Goal: Task Accomplishment & Management: Use online tool/utility

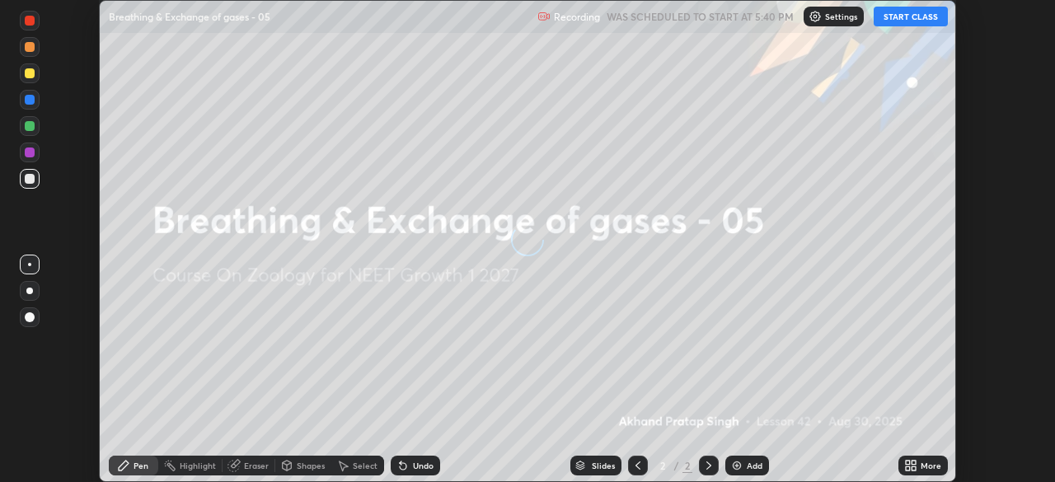
scroll to position [482, 1055]
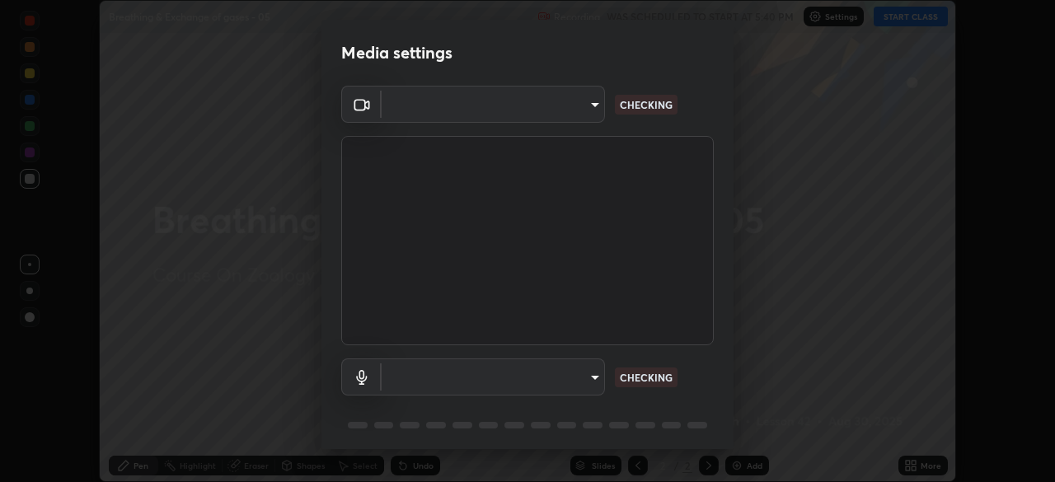
type input "1170694498857cb11788a0b7ae79d5cf1e08a6c331eb8d7031f90166f8fae325"
click at [530, 384] on body "Erase all Breathing & Exchange of gases - 05 Recording WAS SCHEDULED TO START A…" at bounding box center [527, 241] width 1055 height 482
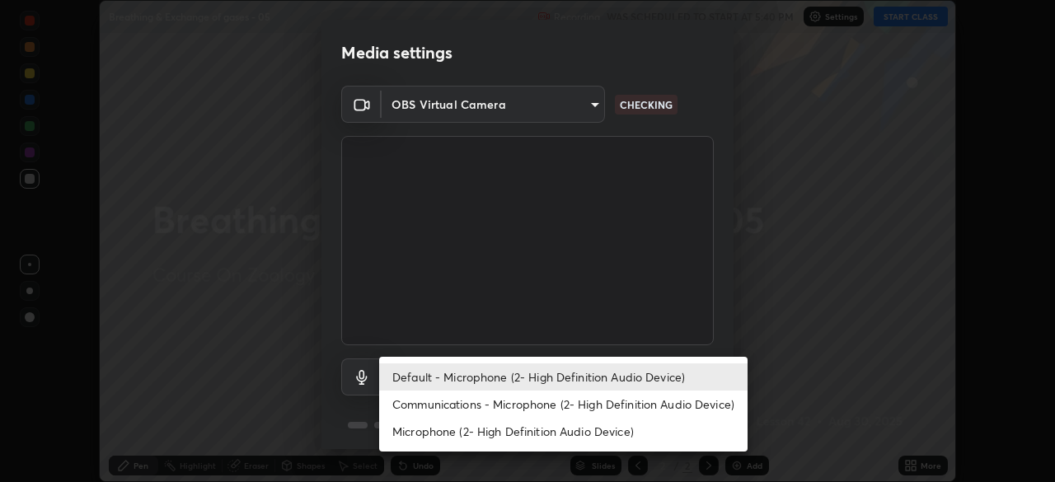
click at [528, 417] on li "Communications - Microphone (2- High Definition Audio Device)" at bounding box center [563, 404] width 369 height 27
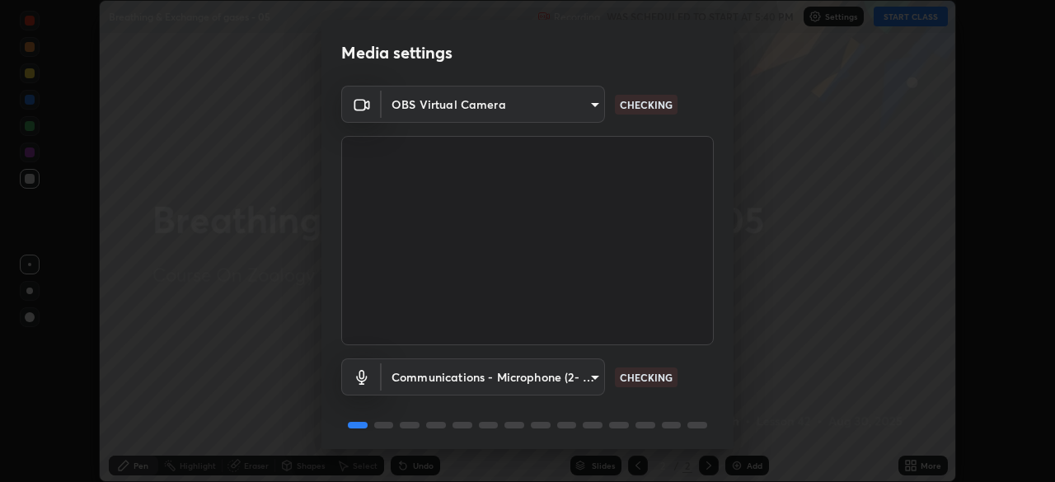
click at [529, 397] on div "Communications - Microphone (2- High Definition Audio Device) communications CH…" at bounding box center [527, 400] width 373 height 110
click at [516, 368] on body "Erase all Breathing & Exchange of gases - 05 Recording WAS SCHEDULED TO START A…" at bounding box center [527, 241] width 1055 height 482
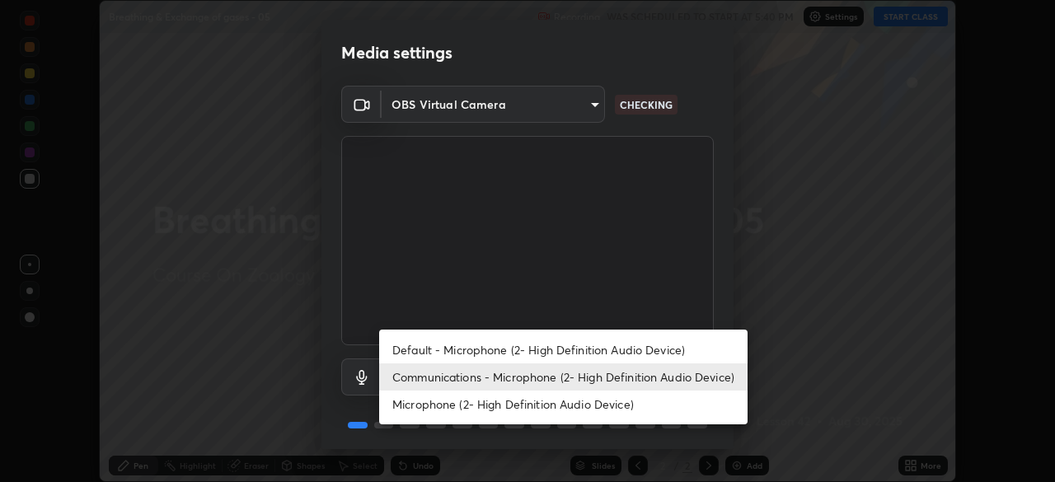
click at [533, 357] on li "Default - Microphone (2- High Definition Audio Device)" at bounding box center [563, 349] width 369 height 27
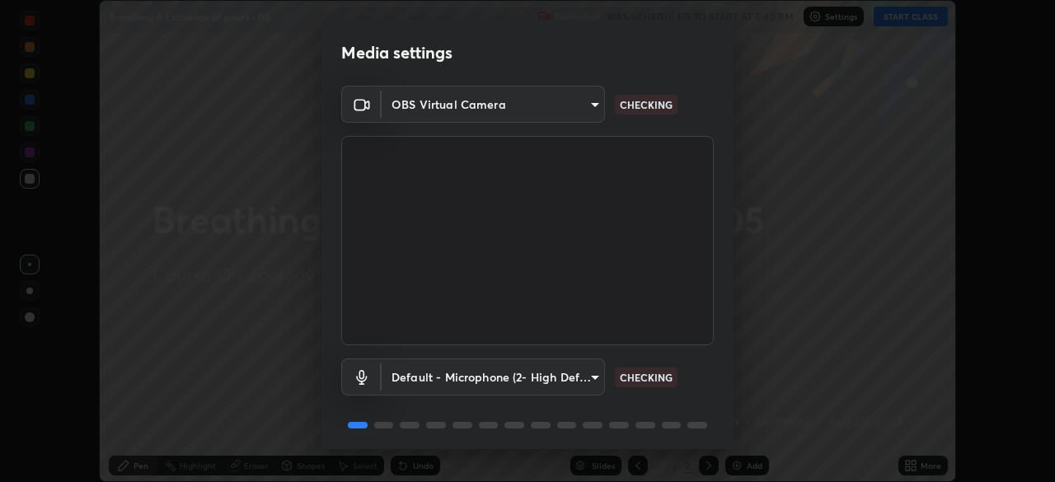
type input "default"
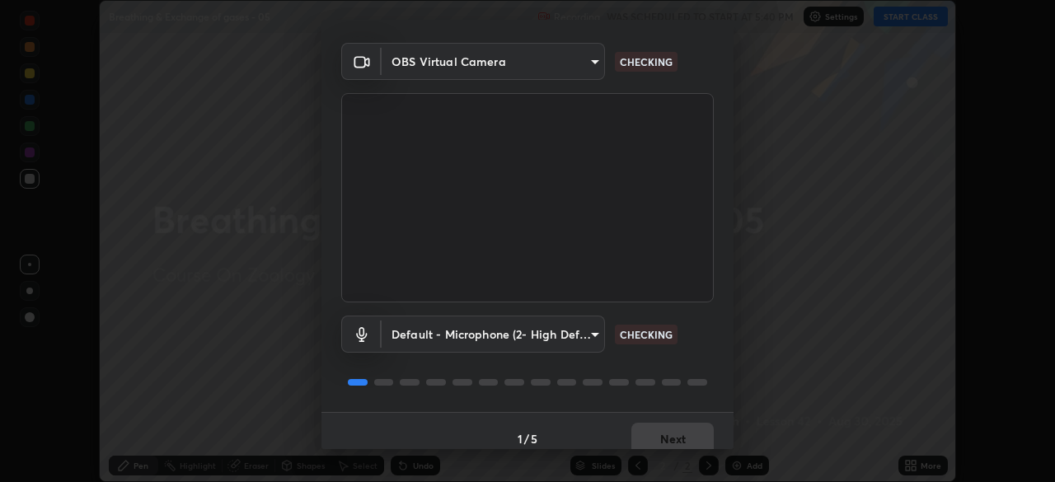
scroll to position [59, 0]
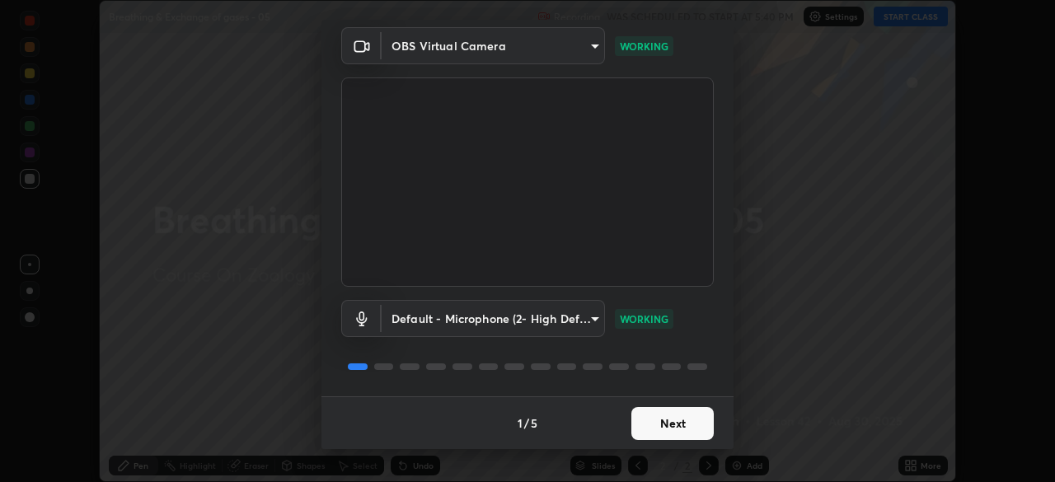
click at [679, 419] on button "Next" at bounding box center [673, 423] width 82 height 33
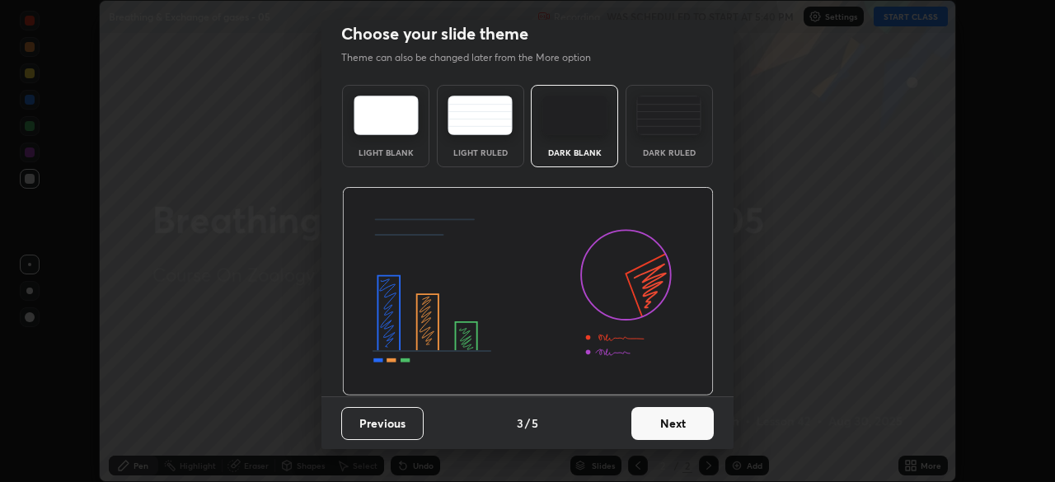
scroll to position [0, 0]
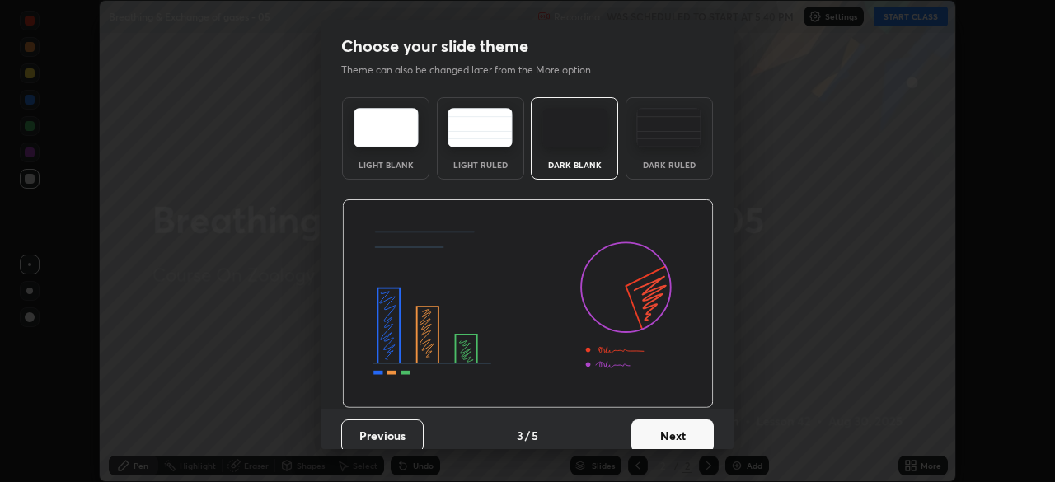
click at [689, 429] on button "Next" at bounding box center [673, 436] width 82 height 33
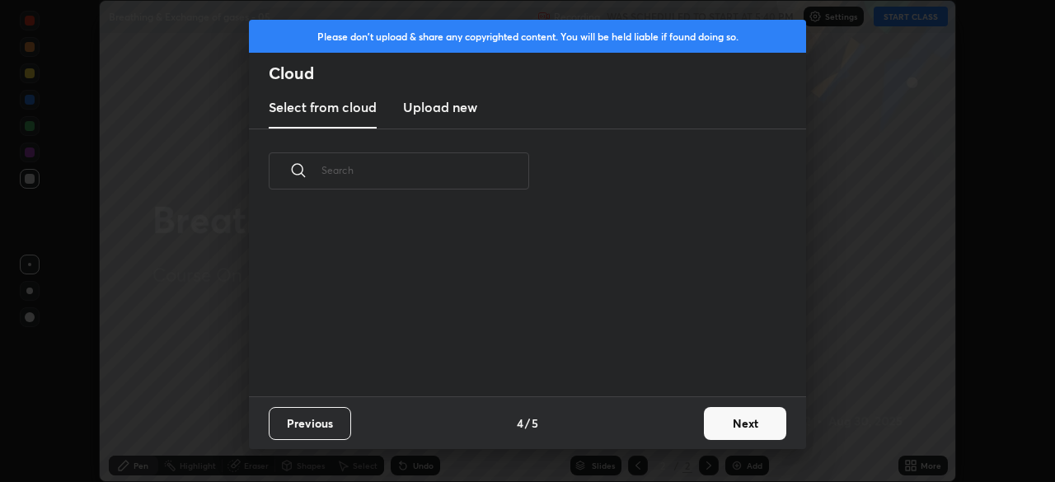
click at [707, 431] on button "Next" at bounding box center [745, 423] width 82 height 33
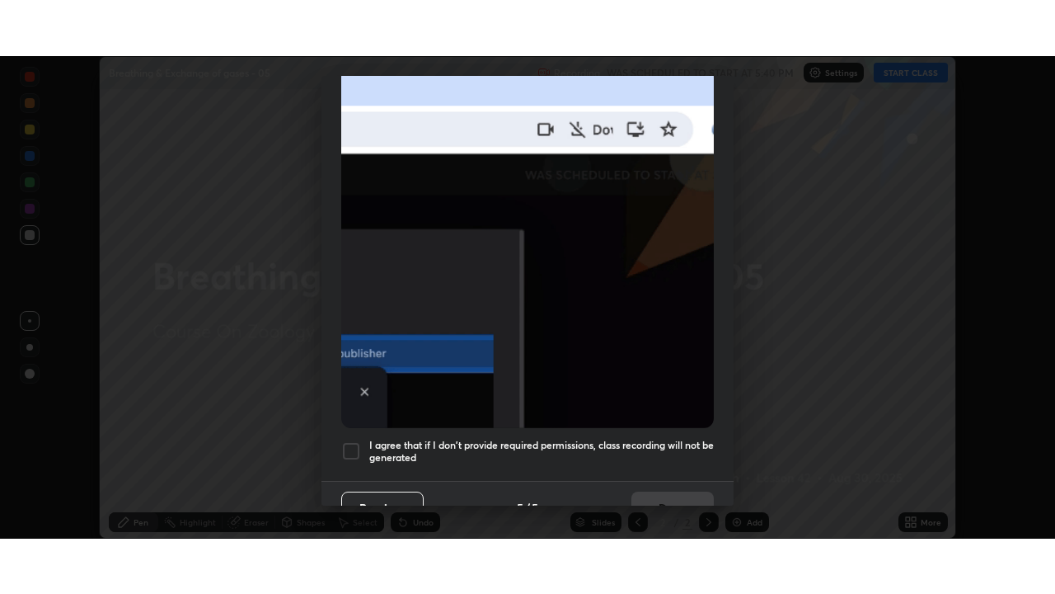
scroll to position [395, 0]
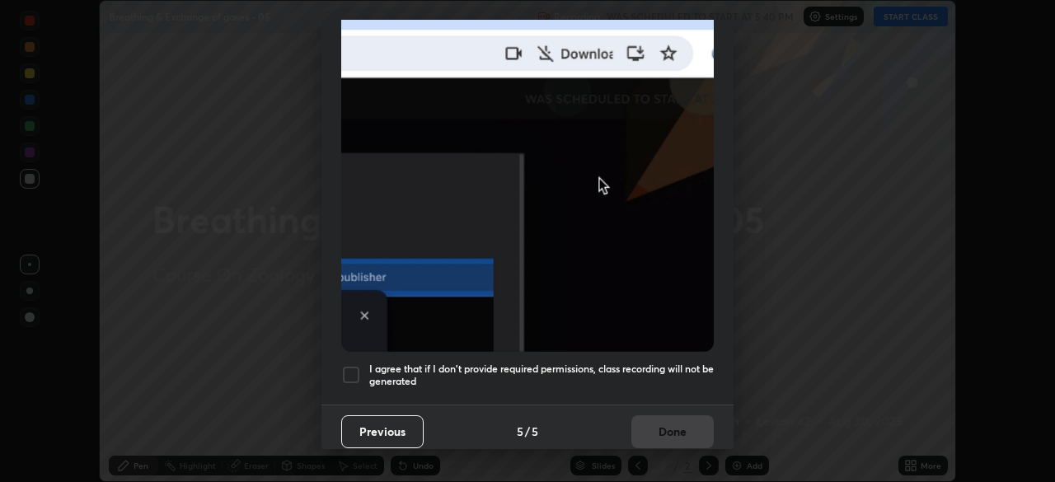
click at [673, 377] on h5 "I agree that if I don't provide required permissions, class recording will not …" at bounding box center [541, 376] width 345 height 26
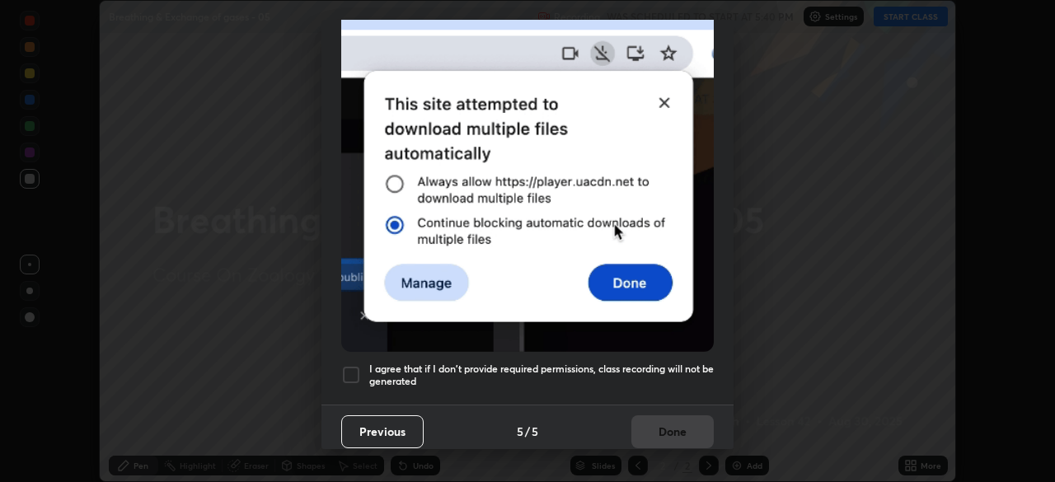
click at [678, 421] on button "Done" at bounding box center [673, 432] width 82 height 33
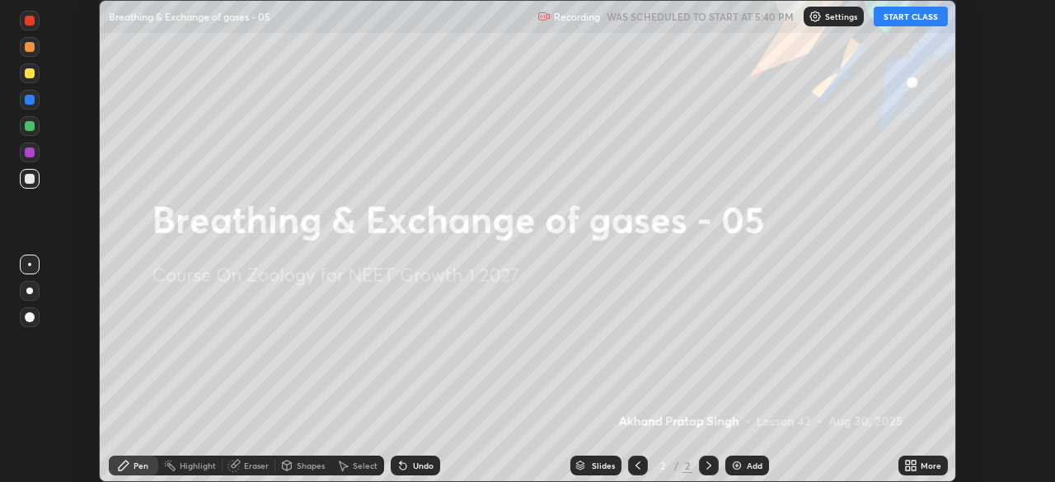
click at [914, 468] on icon at bounding box center [914, 469] width 4 height 4
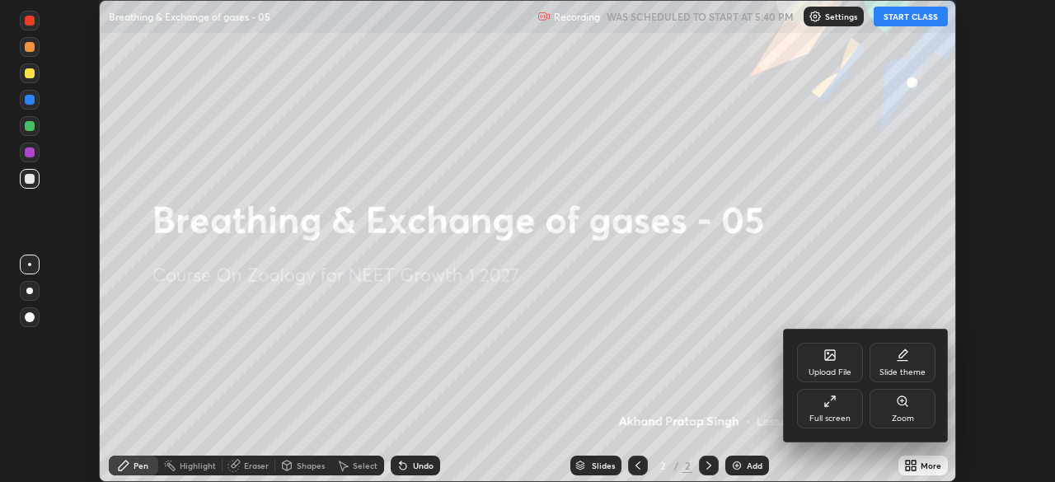
click at [839, 416] on div "Full screen" at bounding box center [830, 419] width 41 height 8
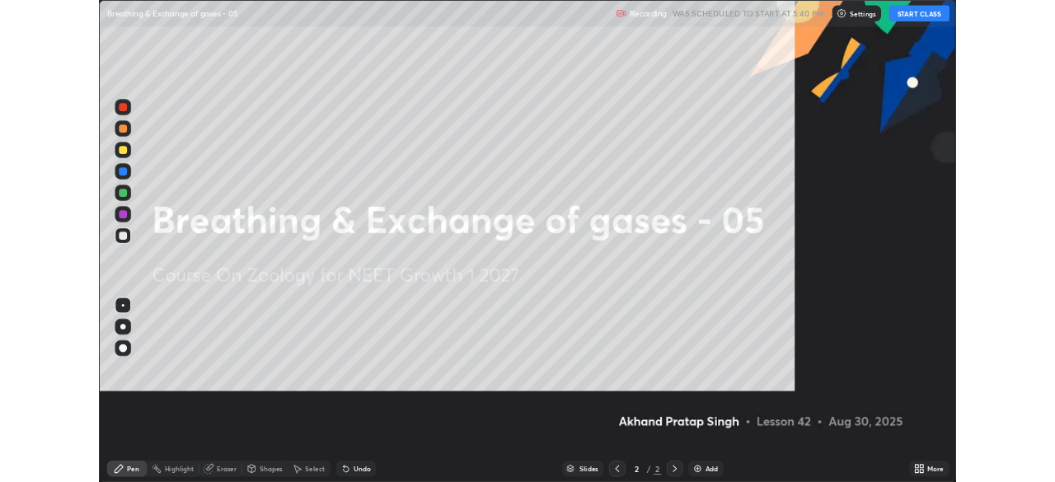
scroll to position [594, 1055]
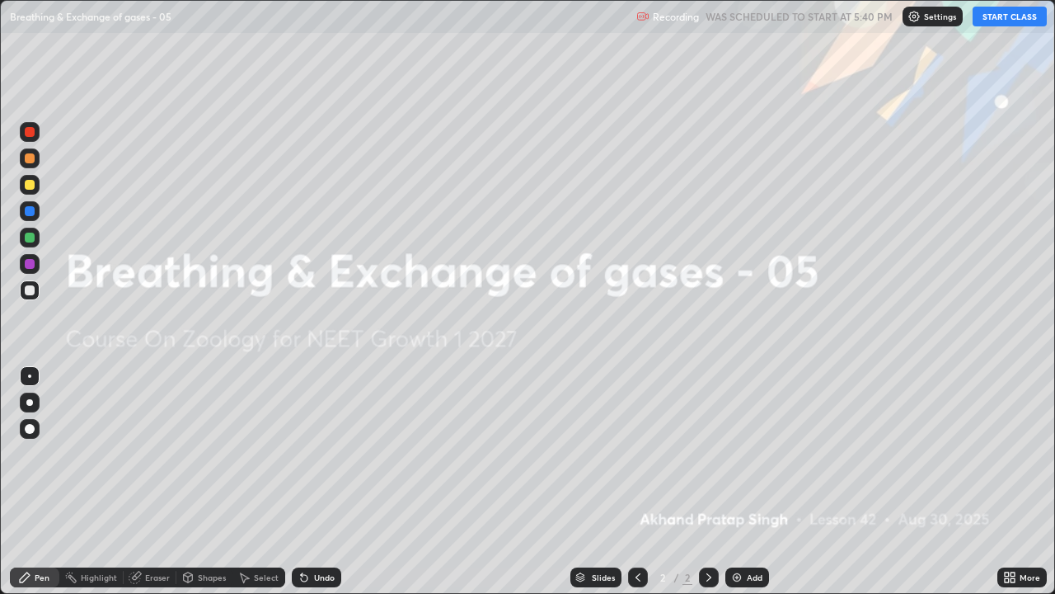
click at [1008, 18] on button "START CLASS" at bounding box center [1010, 17] width 74 height 20
click at [1014, 482] on icon at bounding box center [1013, 580] width 4 height 4
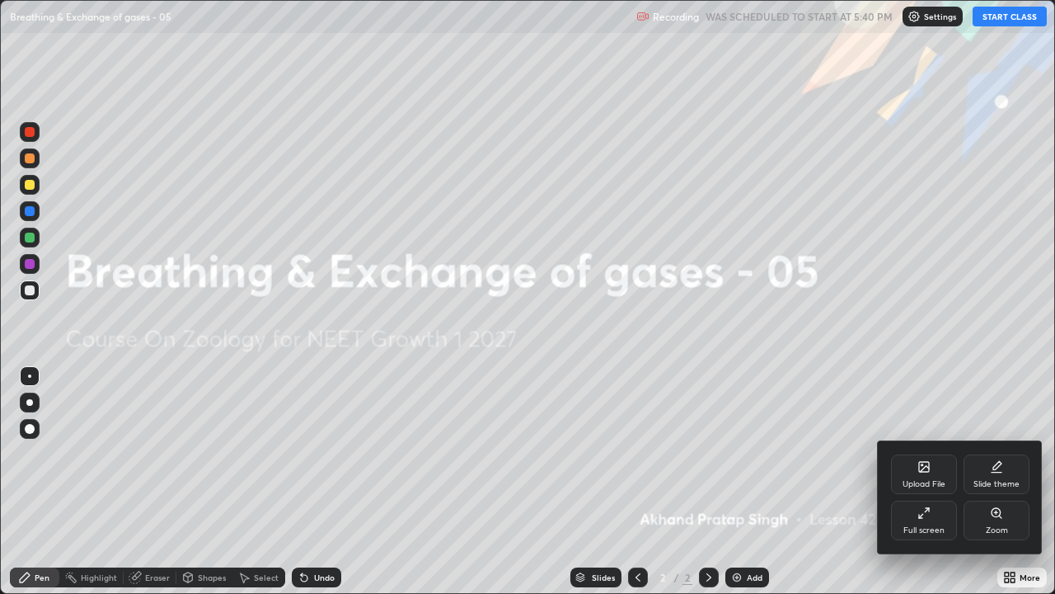
click at [923, 482] on div "Full screen" at bounding box center [924, 530] width 41 height 8
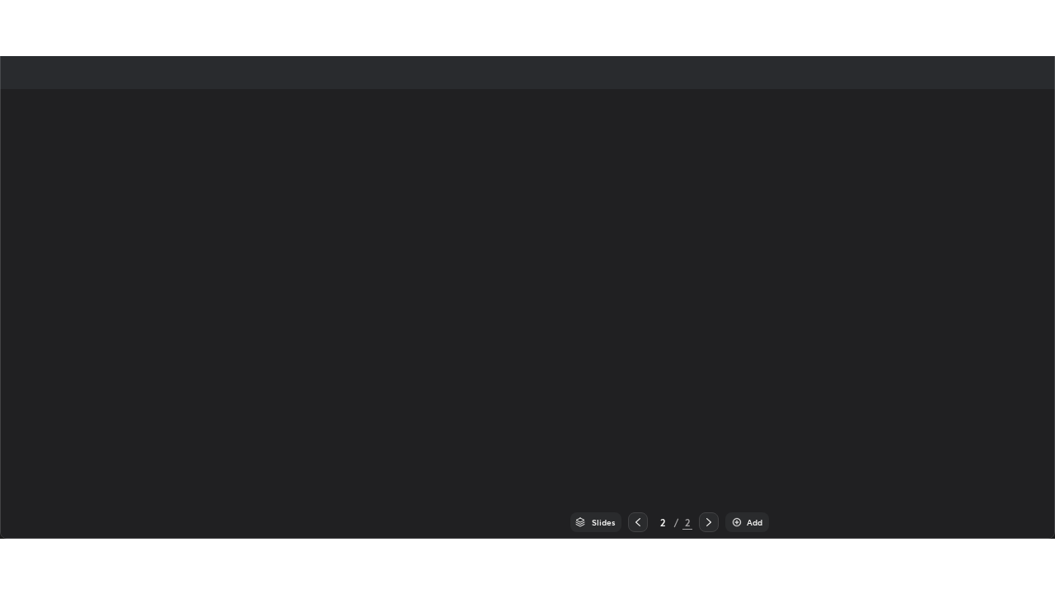
scroll to position [482, 1055]
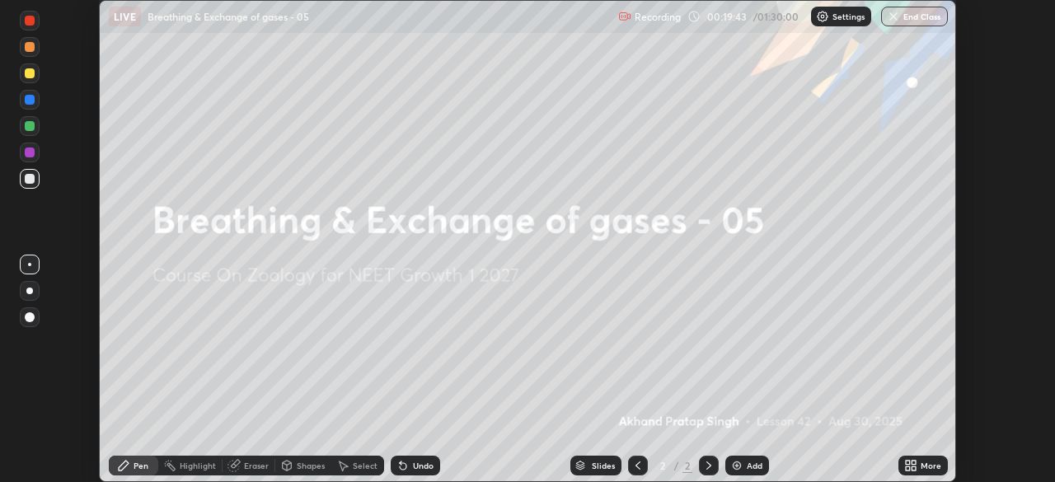
click at [910, 467] on icon at bounding box center [908, 469] width 4 height 4
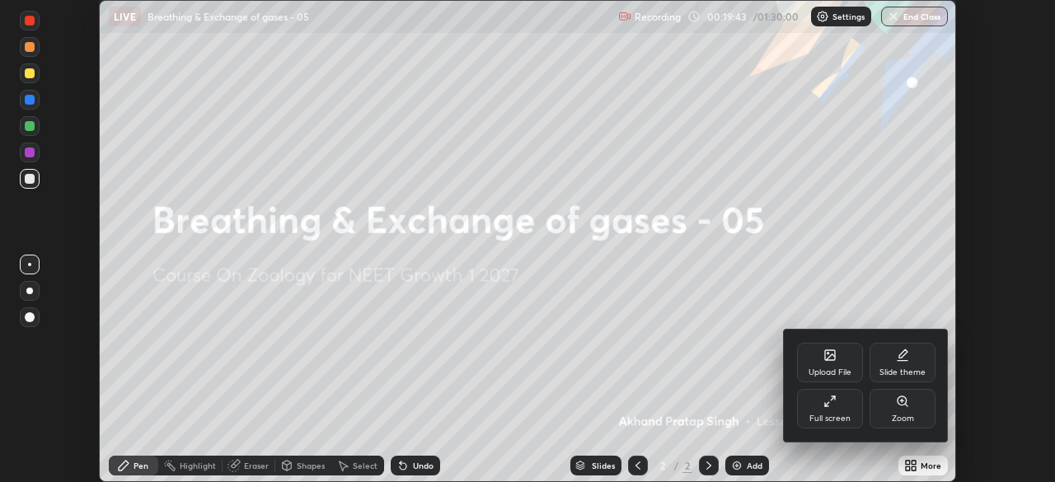
click at [843, 419] on div "Full screen" at bounding box center [830, 419] width 41 height 8
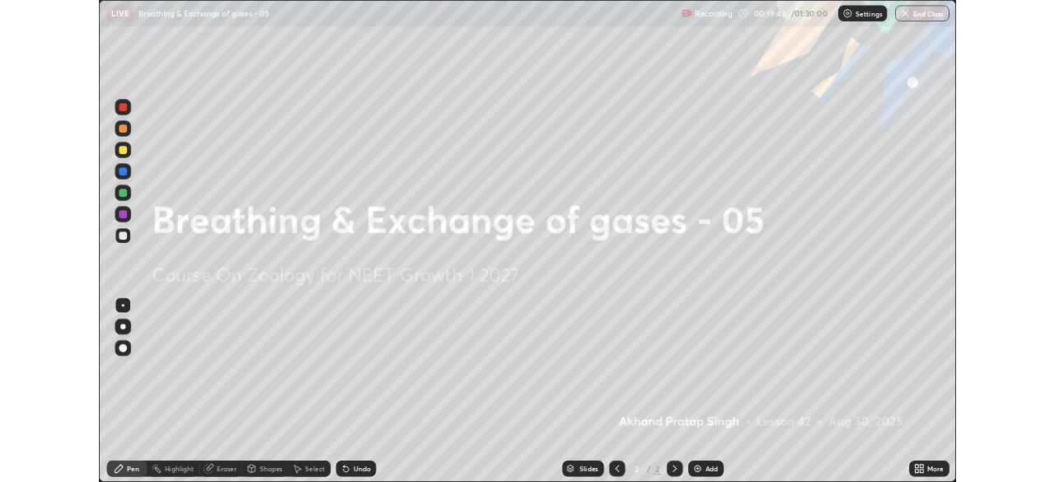
scroll to position [594, 1055]
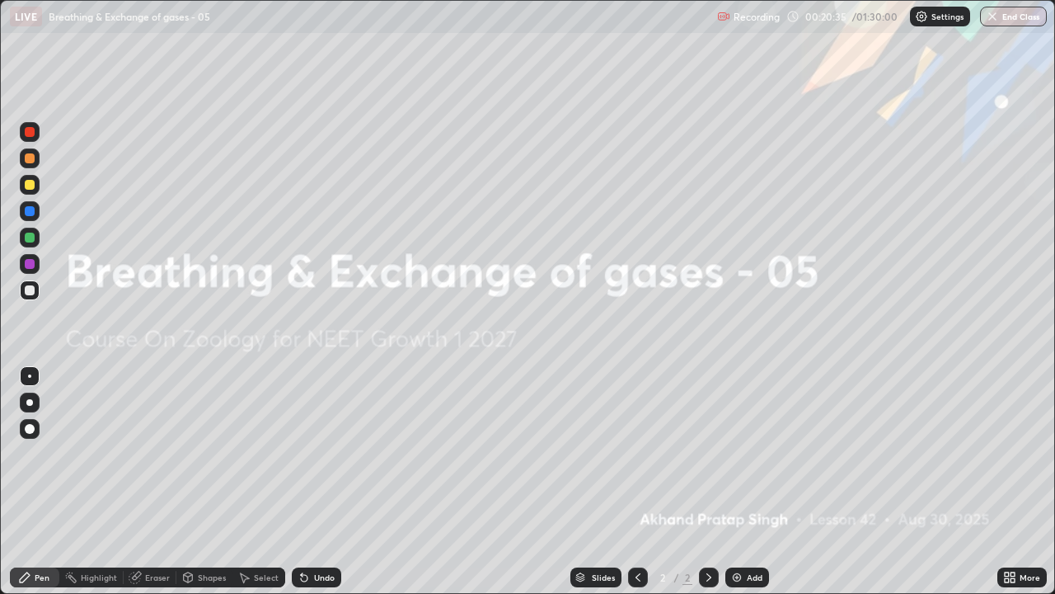
click at [1004, 482] on icon at bounding box center [1009, 577] width 13 height 13
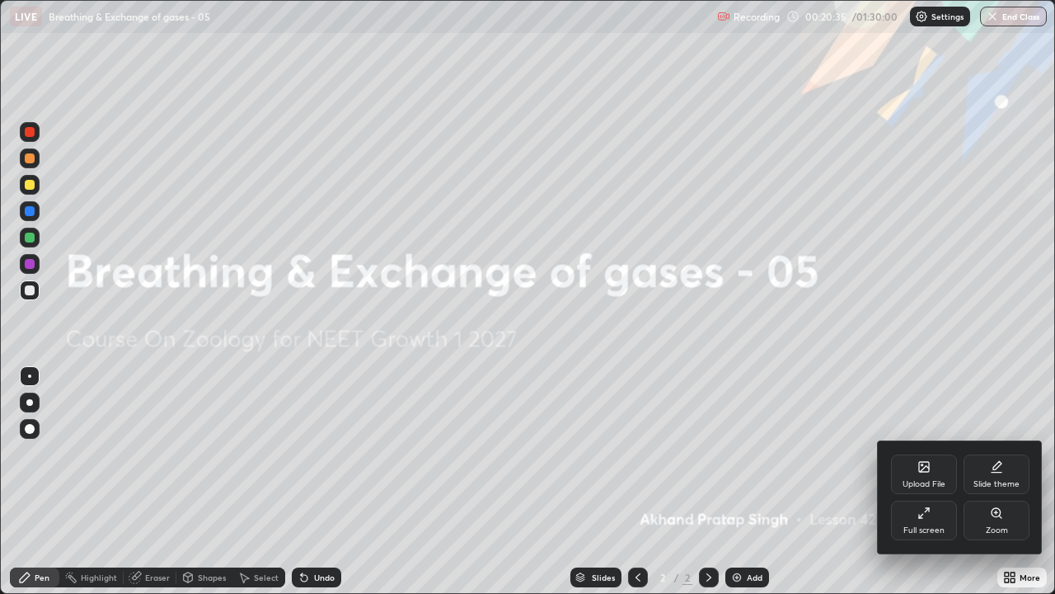
click at [917, 474] on div "Upload File" at bounding box center [924, 474] width 66 height 40
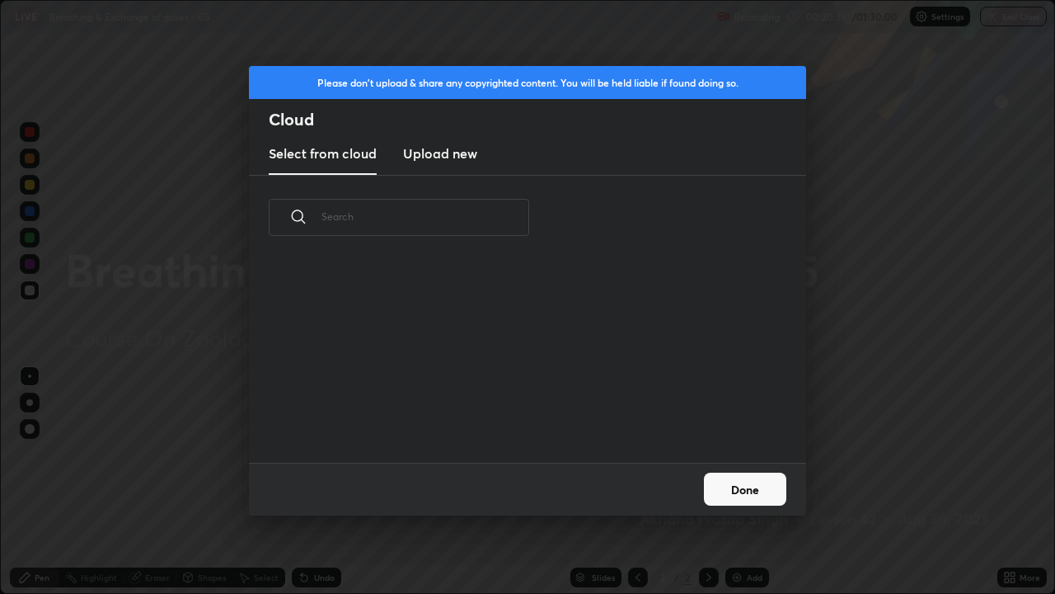
click at [444, 157] on h3 "Upload new" at bounding box center [440, 153] width 74 height 20
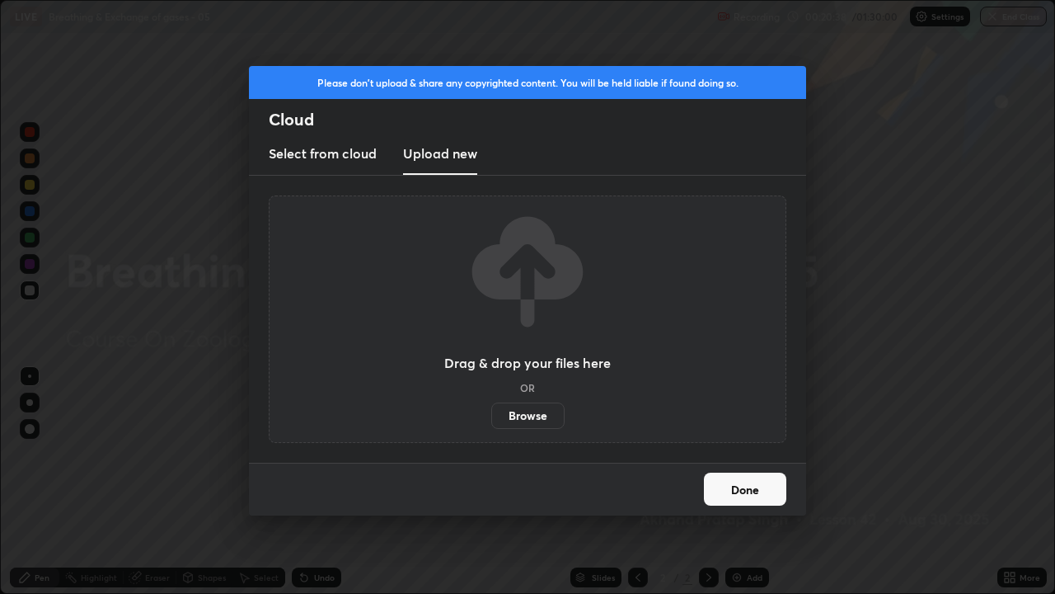
click at [527, 416] on label "Browse" at bounding box center [527, 415] width 73 height 26
click at [491, 416] on input "Browse" at bounding box center [491, 415] width 0 height 26
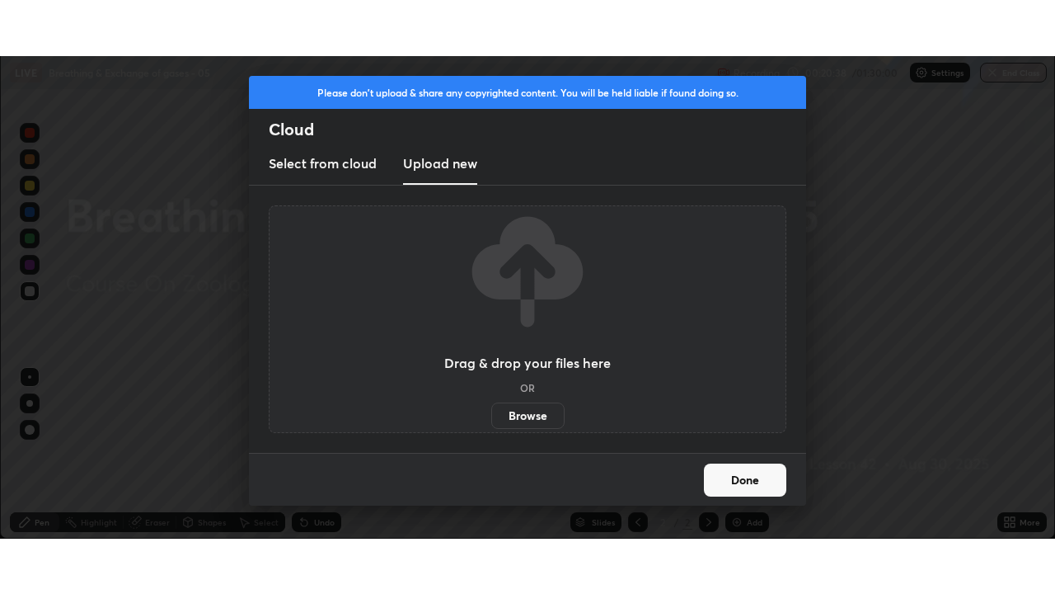
scroll to position [81971, 81398]
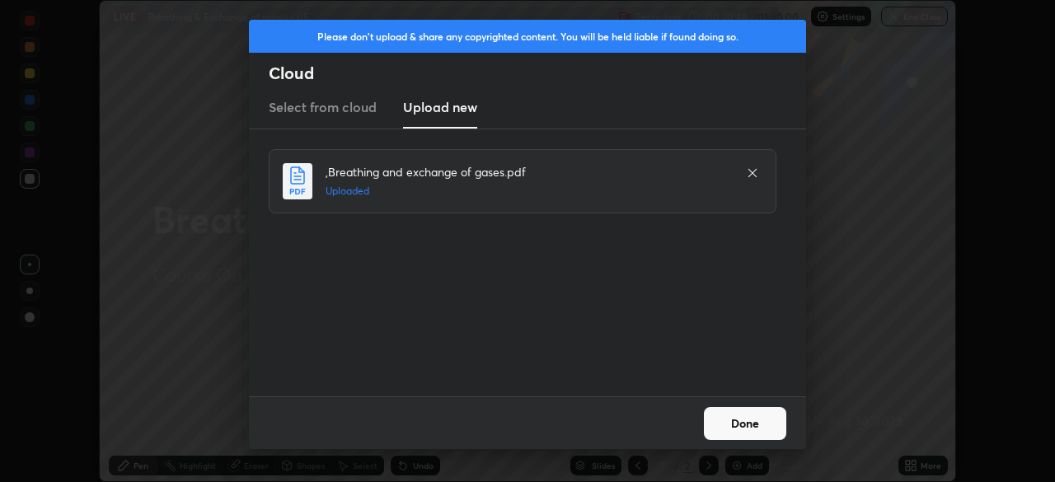
click at [745, 435] on button "Done" at bounding box center [745, 423] width 82 height 33
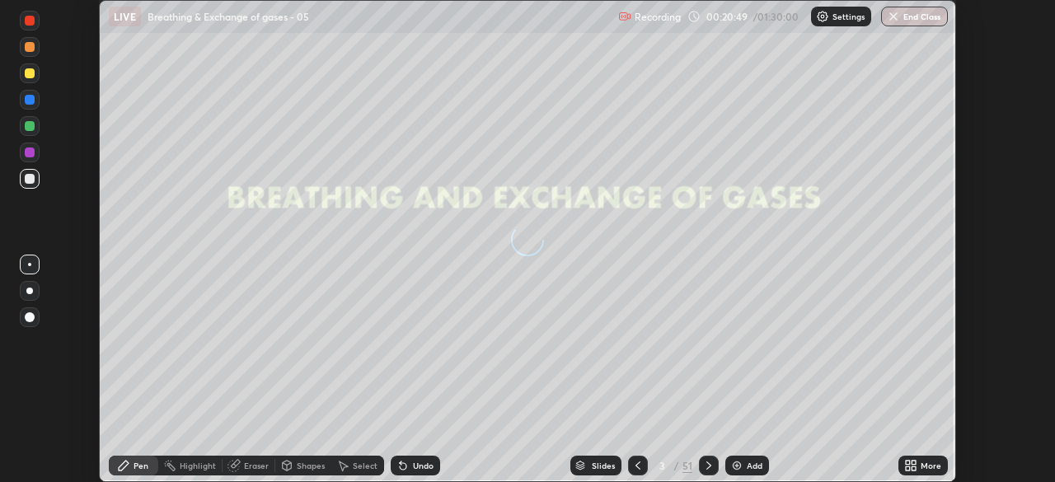
click at [907, 464] on icon at bounding box center [908, 463] width 4 height 4
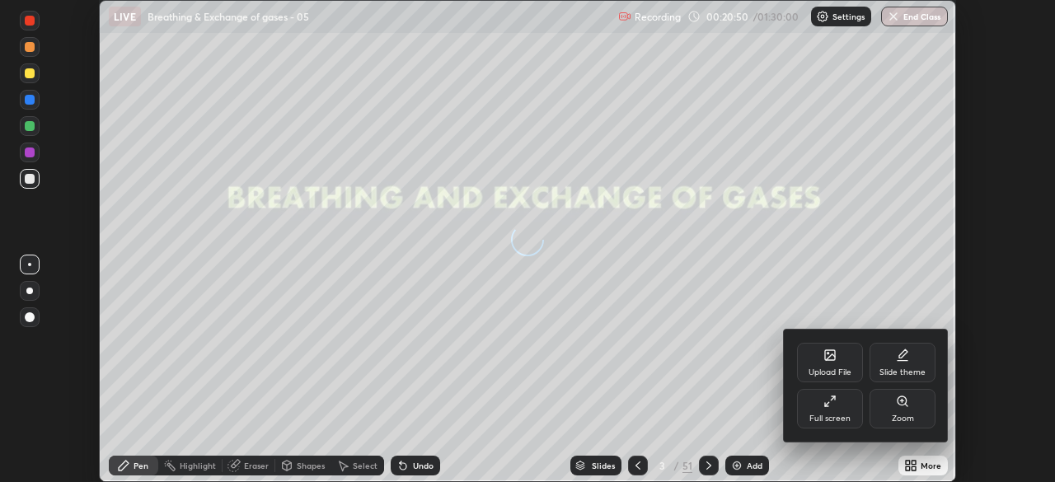
click at [836, 413] on div "Full screen" at bounding box center [830, 409] width 66 height 40
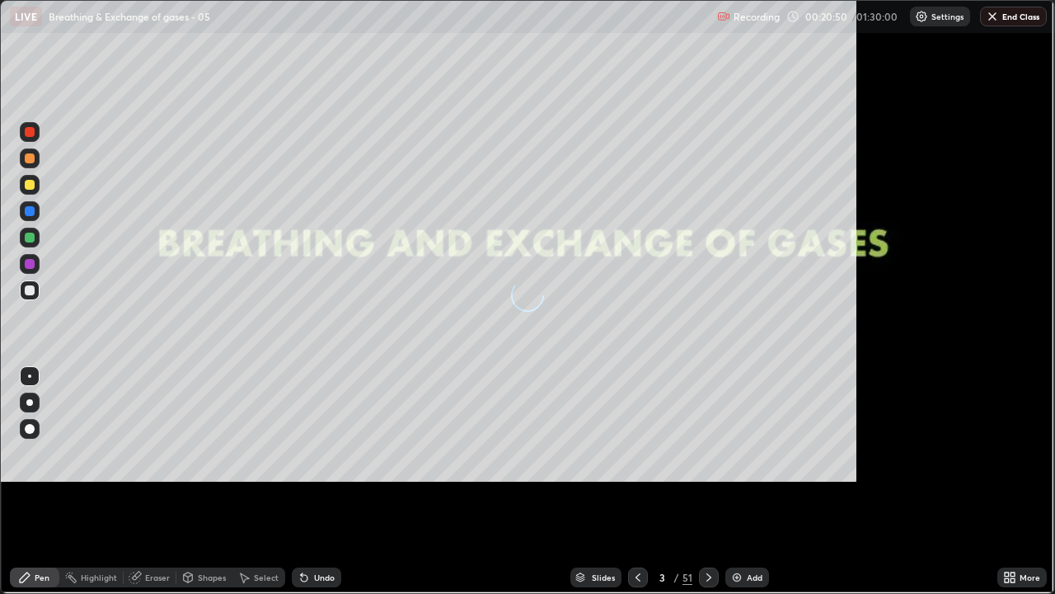
scroll to position [594, 1055]
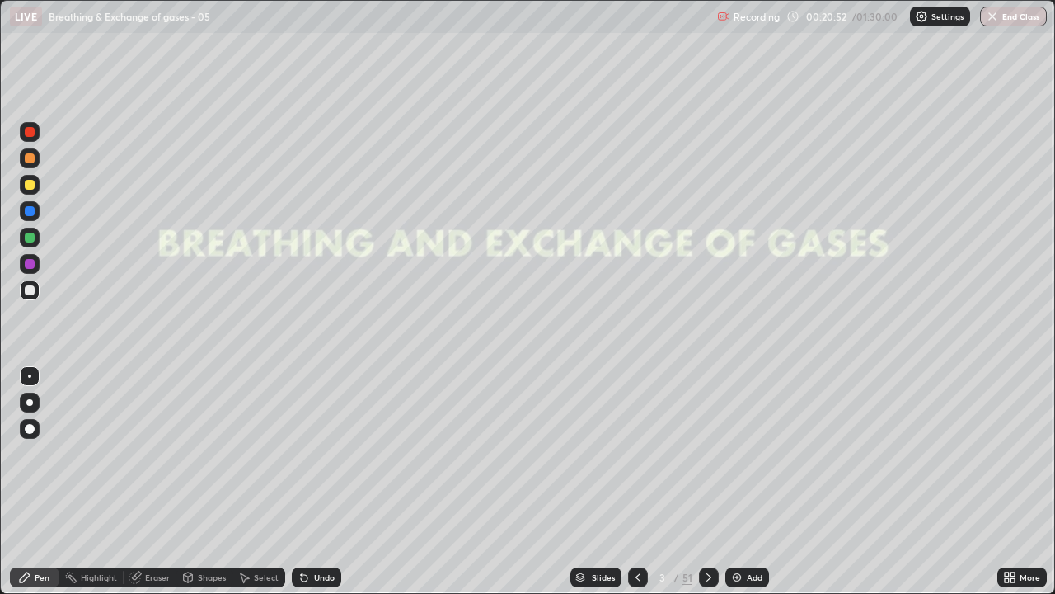
click at [600, 482] on div "Slides" at bounding box center [603, 577] width 23 height 8
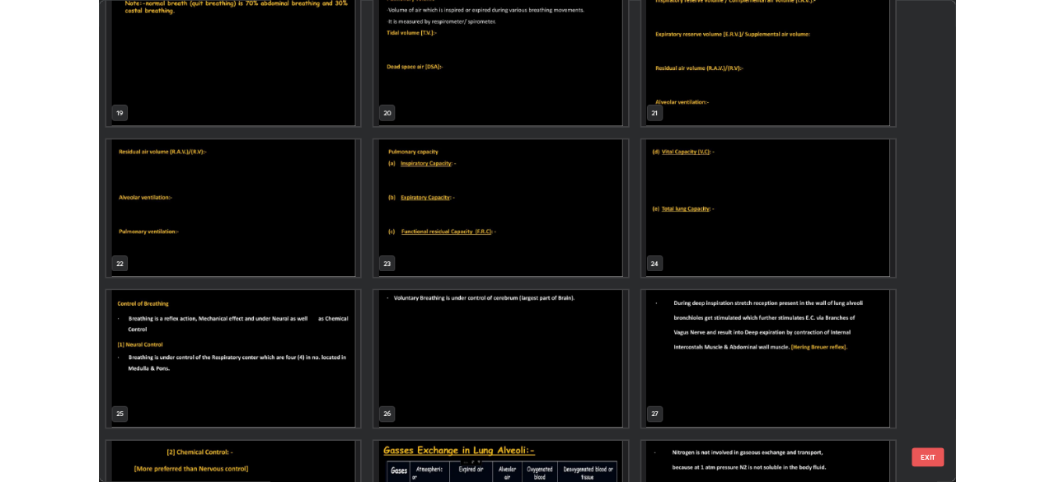
scroll to position [1138, 0]
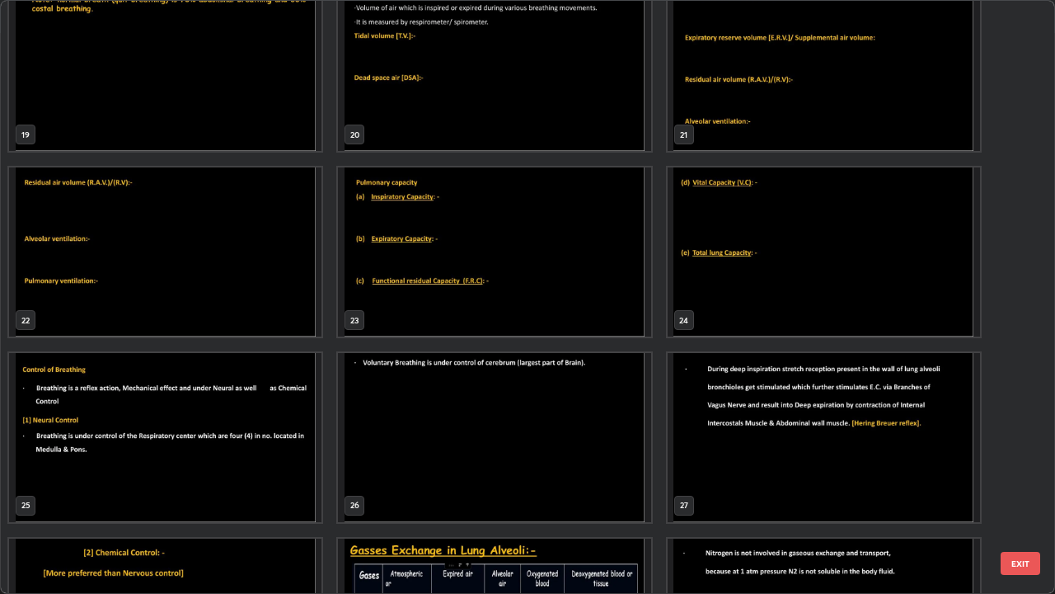
click at [519, 298] on img "grid" at bounding box center [494, 251] width 312 height 169
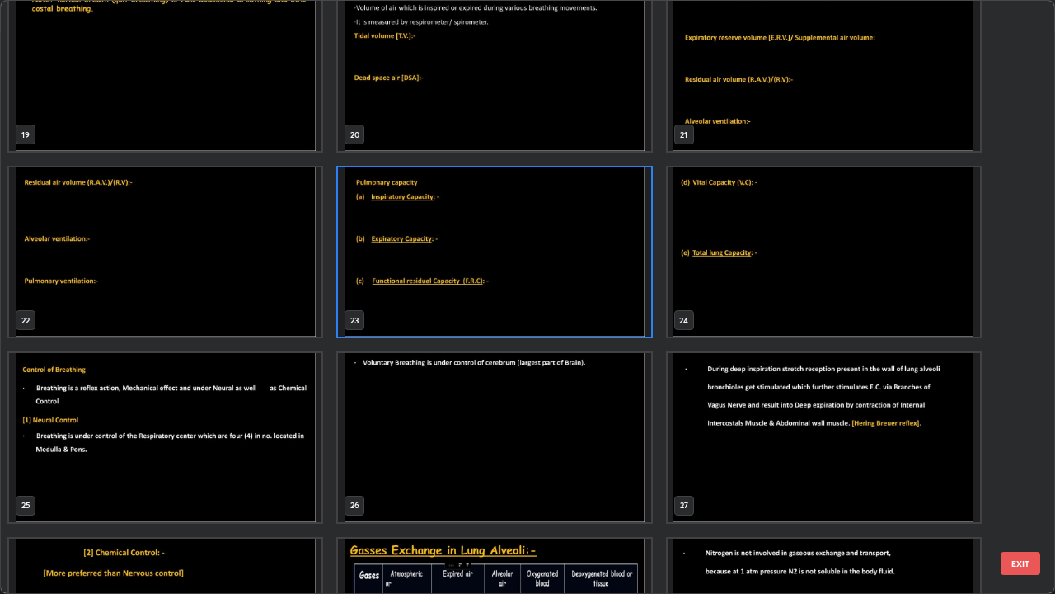
click at [519, 296] on img "grid" at bounding box center [494, 251] width 312 height 169
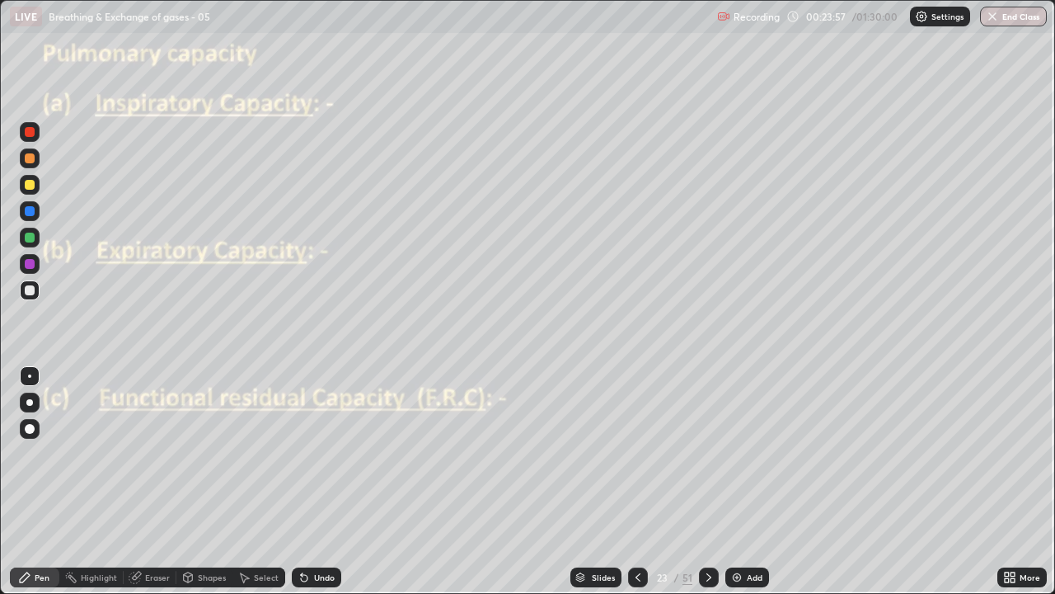
click at [31, 294] on div at bounding box center [30, 290] width 10 height 10
click at [334, 482] on div "Undo" at bounding box center [316, 577] width 49 height 20
click at [329, 482] on div "Undo" at bounding box center [316, 577] width 49 height 20
click at [35, 138] on div at bounding box center [30, 132] width 20 height 20
click at [31, 290] on div at bounding box center [30, 290] width 10 height 10
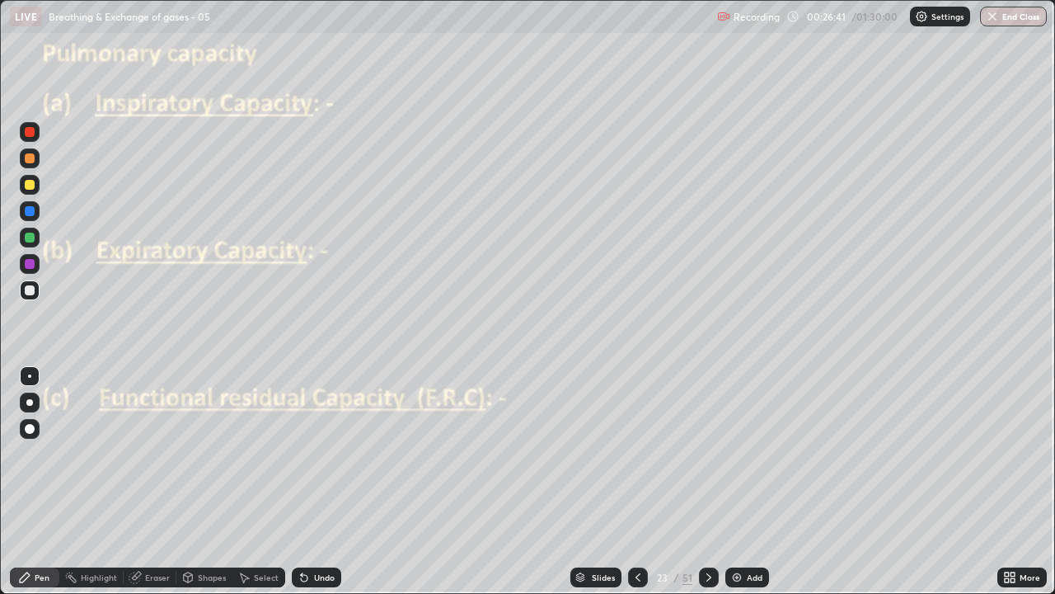
click at [26, 291] on div at bounding box center [30, 290] width 10 height 10
click at [34, 242] on div at bounding box center [30, 238] width 20 height 20
click at [1009, 482] on icon at bounding box center [1007, 574] width 4 height 4
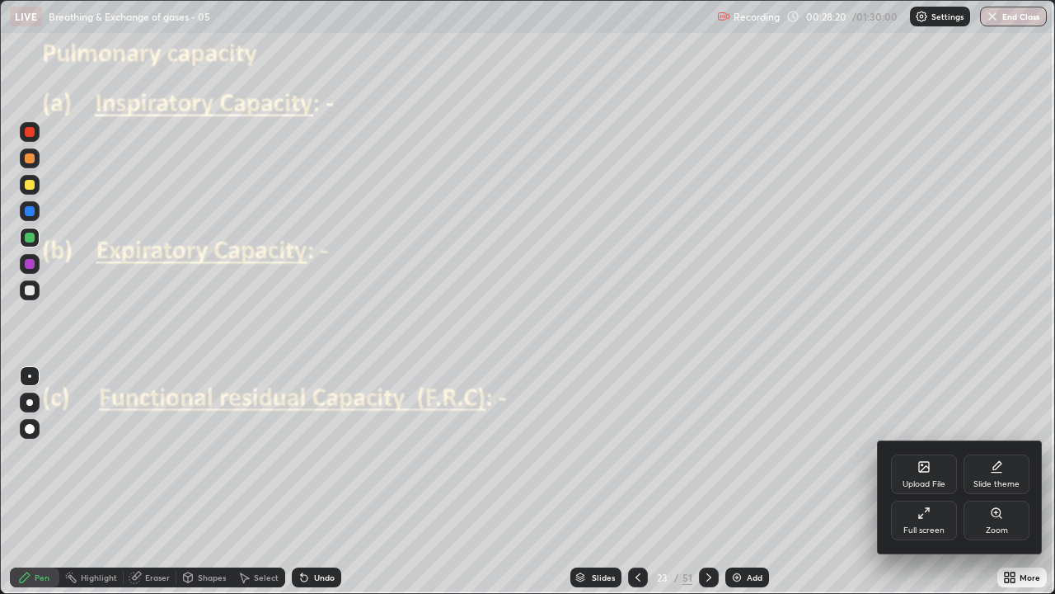
click at [928, 482] on div "Full screen" at bounding box center [924, 520] width 66 height 40
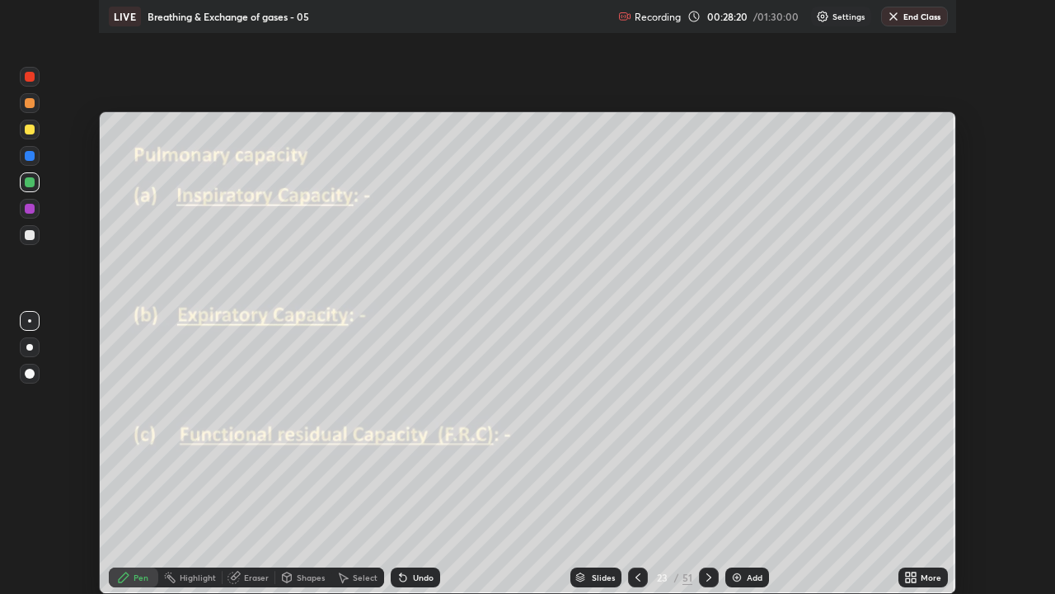
scroll to position [81971, 81398]
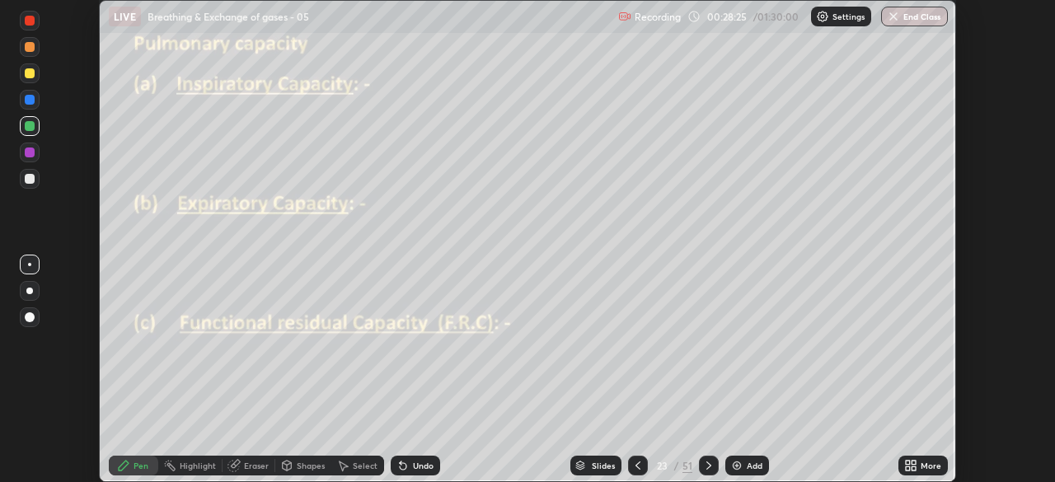
click at [906, 462] on icon at bounding box center [908, 463] width 4 height 4
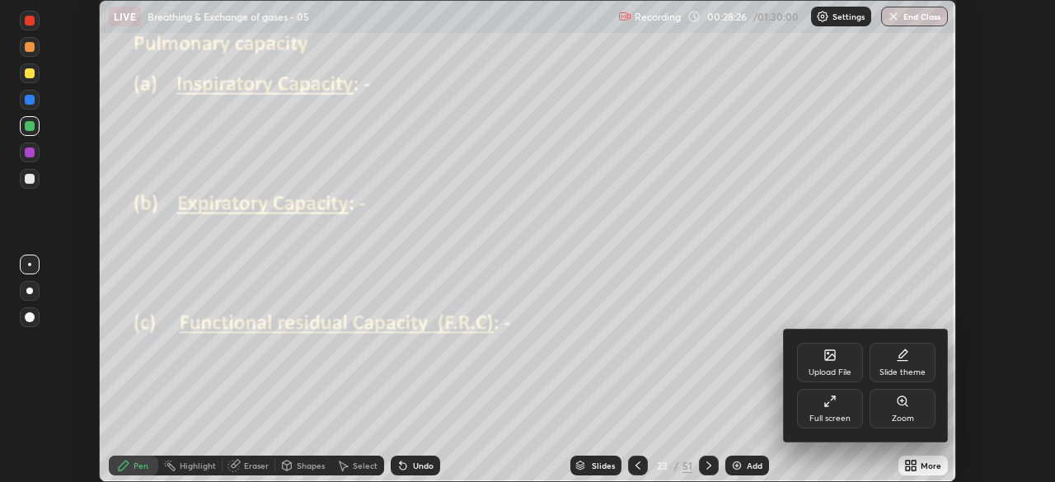
click at [843, 415] on div "Full screen" at bounding box center [830, 419] width 41 height 8
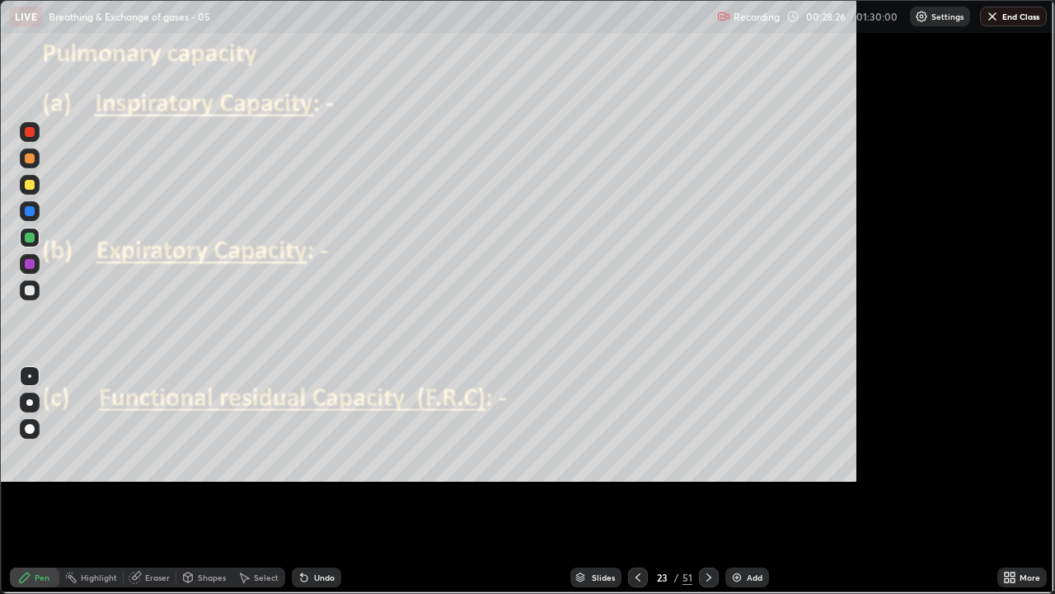
scroll to position [594, 1055]
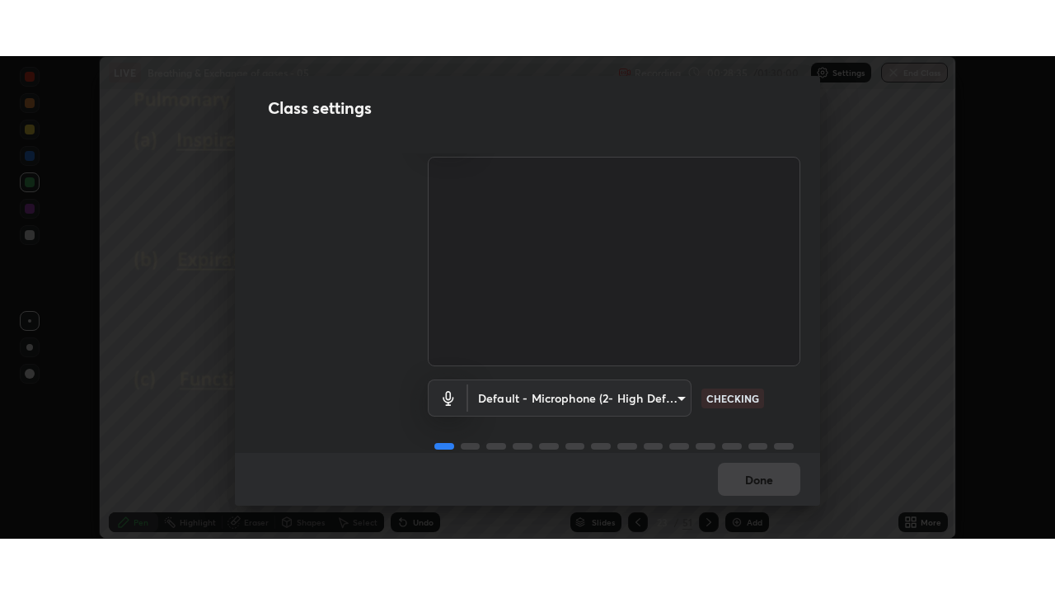
scroll to position [75, 0]
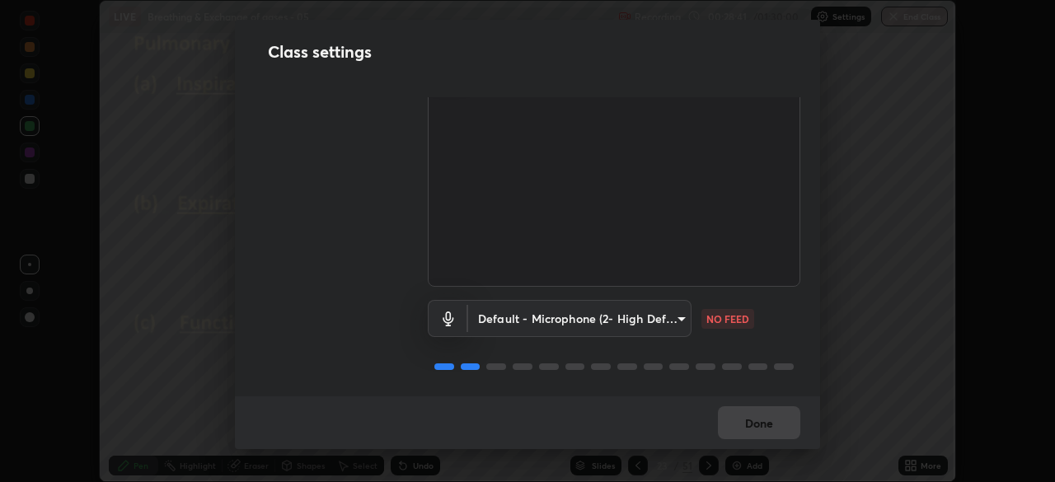
click at [677, 318] on body "Erase all LIVE Breathing & Exchange of gases - 05 Recording 00:28:41 / 01:30:00…" at bounding box center [527, 241] width 1055 height 482
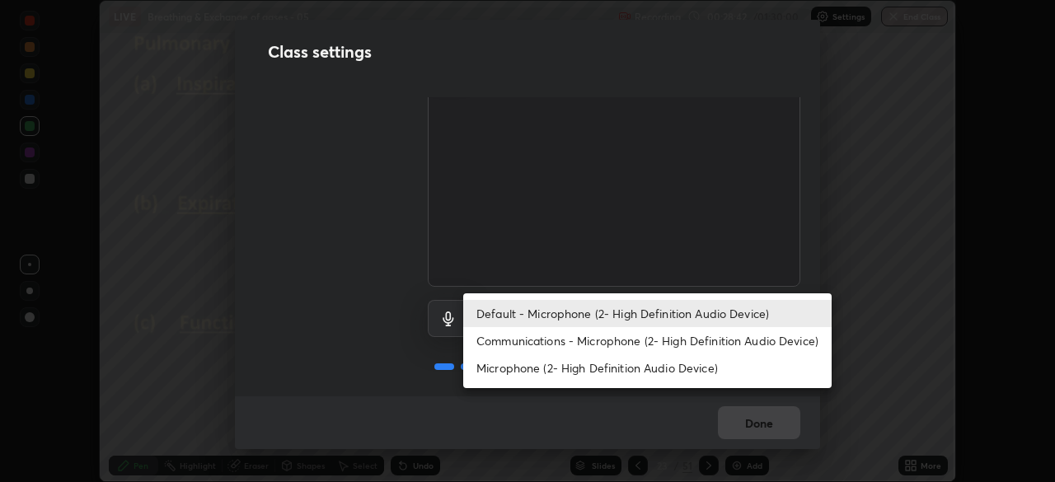
click at [655, 342] on li "Communications - Microphone (2- High Definition Audio Device)" at bounding box center [647, 340] width 369 height 27
type input "communications"
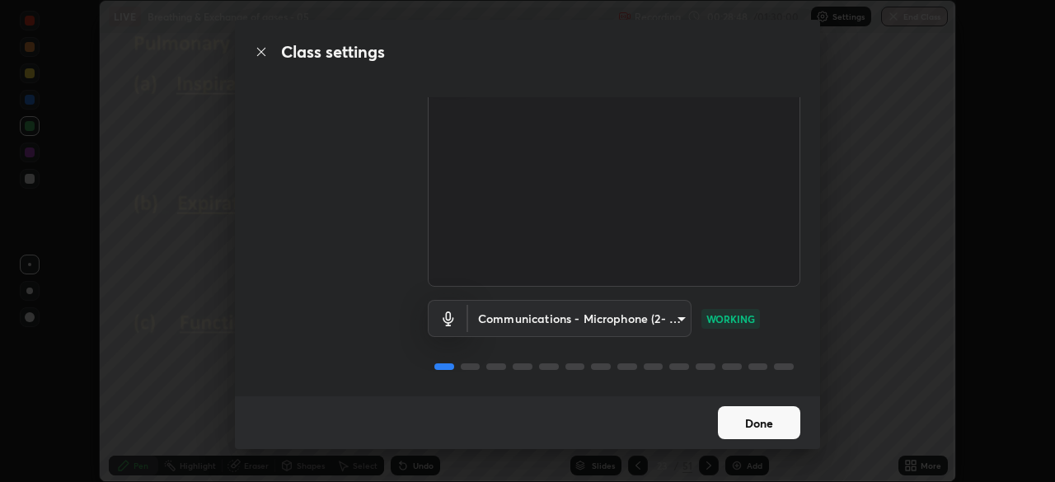
click at [724, 419] on button "Done" at bounding box center [759, 422] width 82 height 33
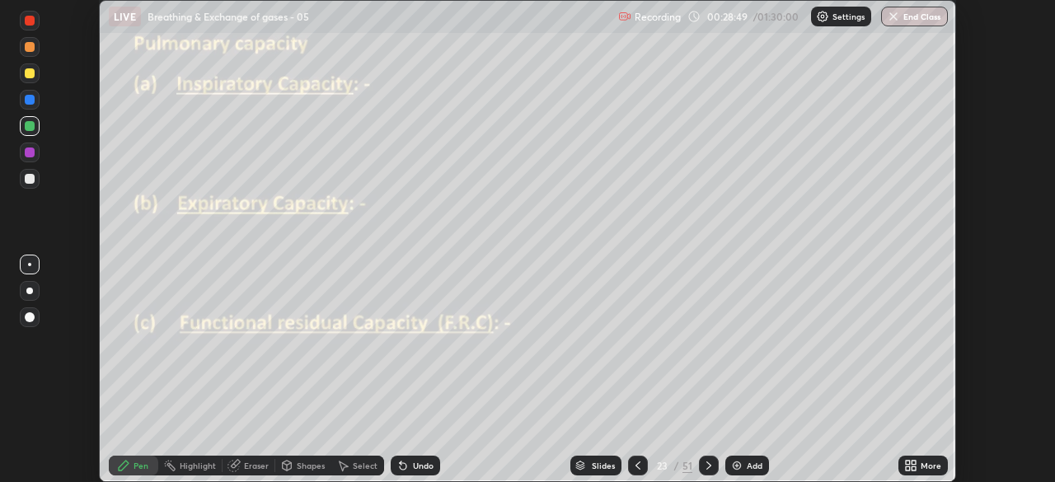
click at [908, 463] on icon at bounding box center [908, 463] width 4 height 4
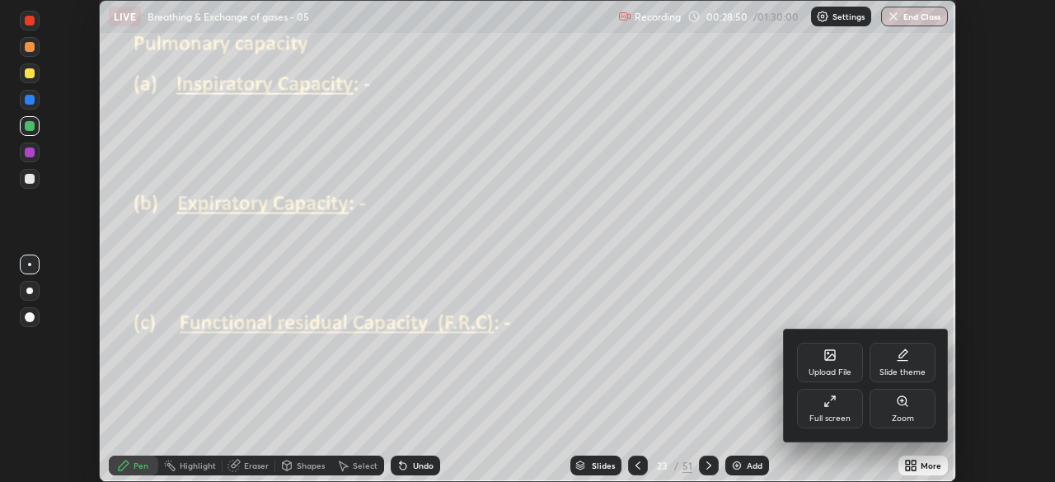
click at [833, 417] on div "Full screen" at bounding box center [830, 419] width 41 height 8
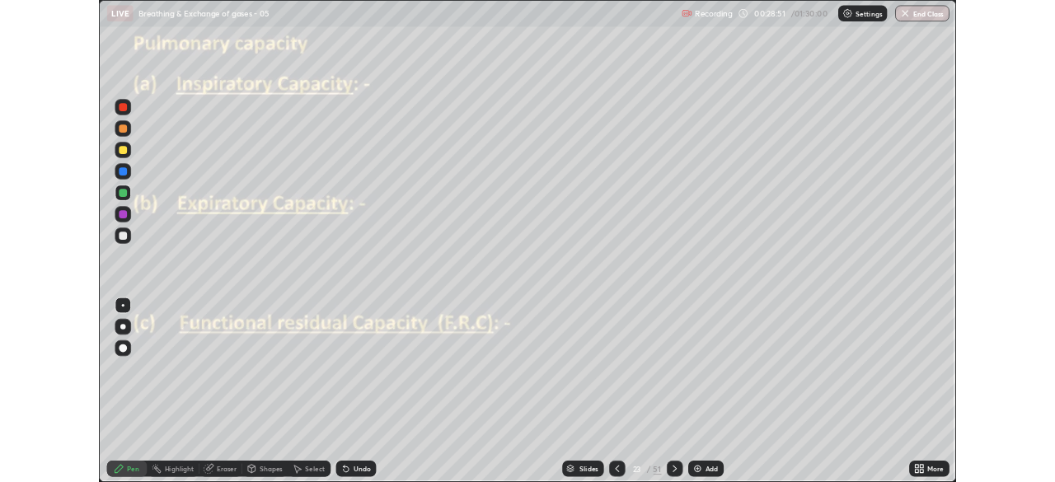
scroll to position [594, 1055]
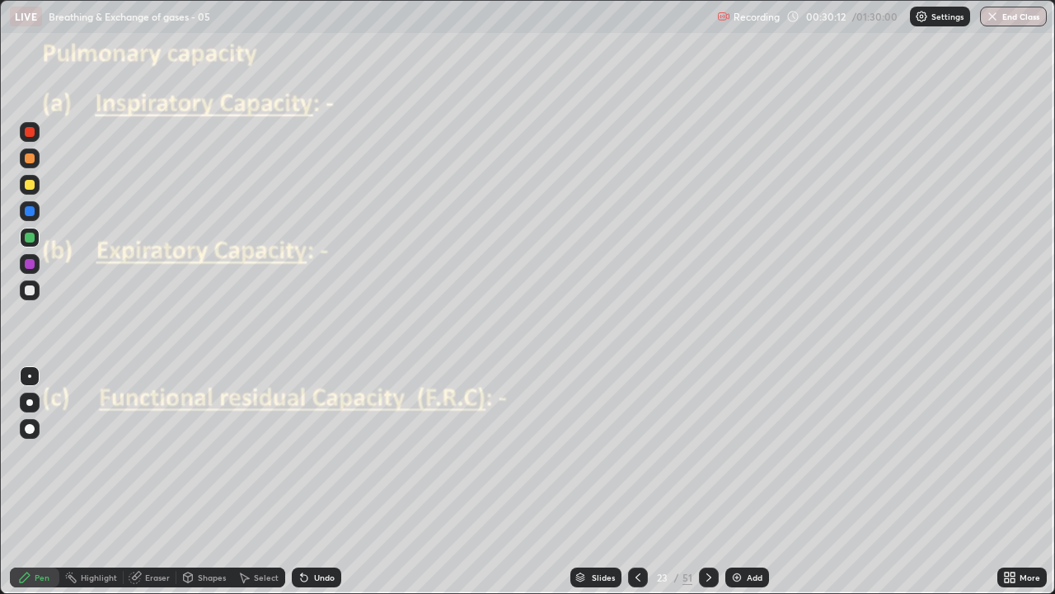
click at [330, 482] on div "Undo" at bounding box center [324, 577] width 21 height 8
click at [327, 482] on div "Undo" at bounding box center [324, 577] width 21 height 8
click at [34, 293] on div at bounding box center [30, 290] width 10 height 10
click at [31, 264] on div at bounding box center [30, 264] width 10 height 10
click at [700, 482] on div at bounding box center [709, 577] width 20 height 20
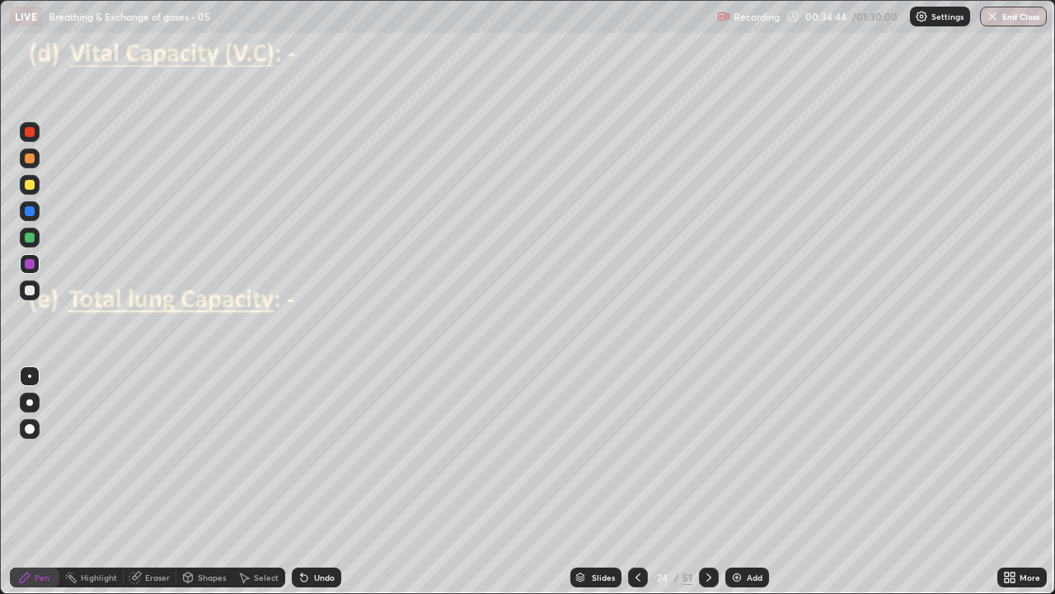
click at [37, 290] on div at bounding box center [30, 290] width 20 height 20
click at [32, 135] on div at bounding box center [30, 132] width 10 height 10
click at [32, 293] on div at bounding box center [30, 290] width 10 height 10
click at [34, 186] on div at bounding box center [30, 185] width 10 height 10
click at [30, 237] on div at bounding box center [30, 238] width 10 height 10
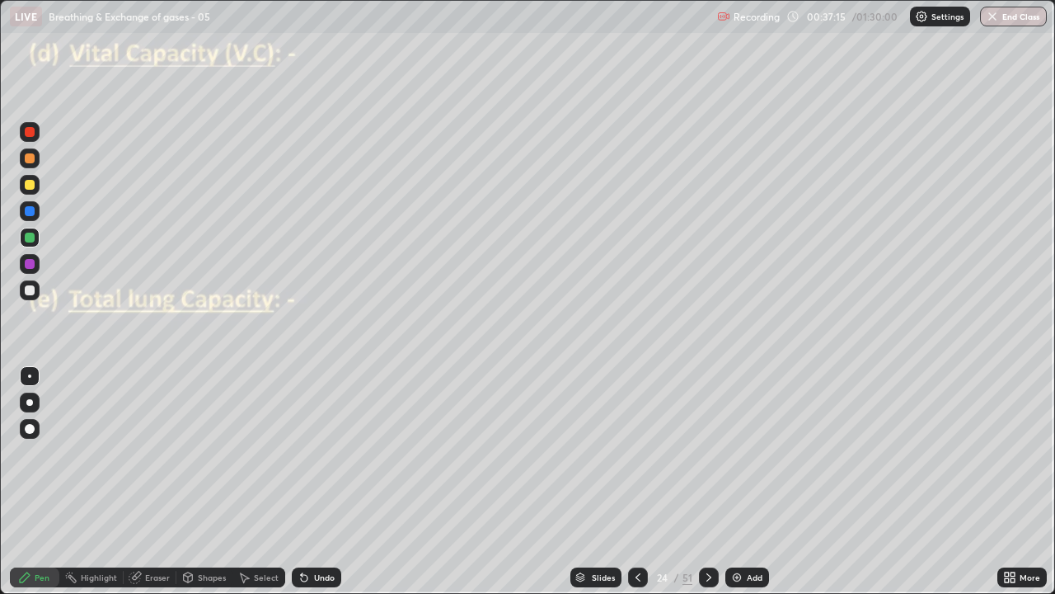
click at [30, 133] on div at bounding box center [30, 132] width 10 height 10
click at [33, 291] on div at bounding box center [30, 290] width 10 height 10
click at [31, 266] on div at bounding box center [30, 264] width 10 height 10
click at [31, 237] on div at bounding box center [30, 238] width 10 height 10
click at [30, 212] on div at bounding box center [30, 211] width 10 height 10
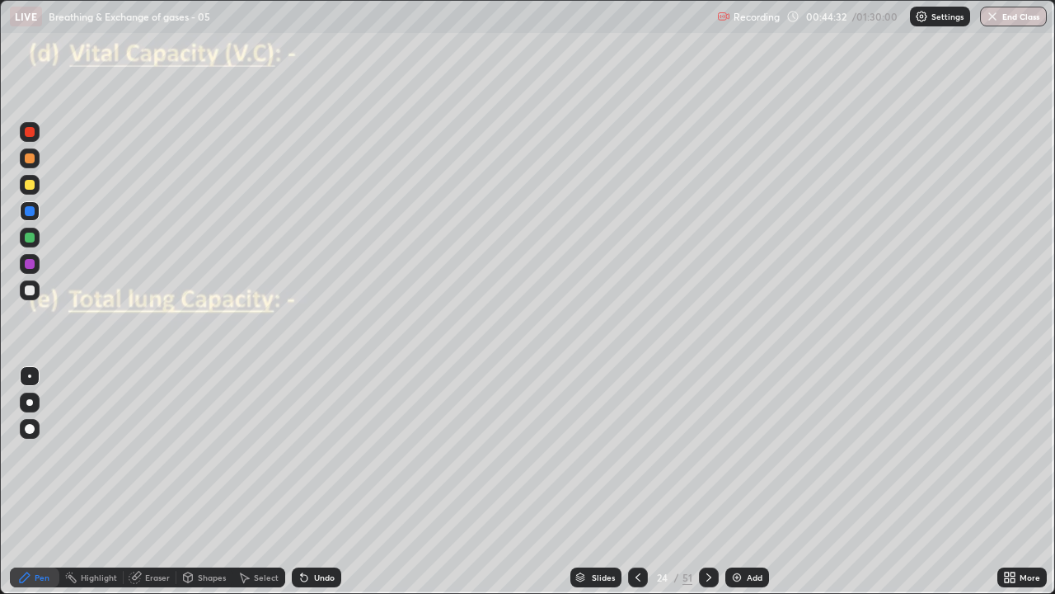
click at [740, 482] on img at bounding box center [737, 577] width 13 height 13
click at [35, 435] on div at bounding box center [30, 429] width 20 height 20
click at [31, 133] on div at bounding box center [30, 132] width 10 height 10
click at [209, 482] on div "Shapes" at bounding box center [212, 577] width 28 height 8
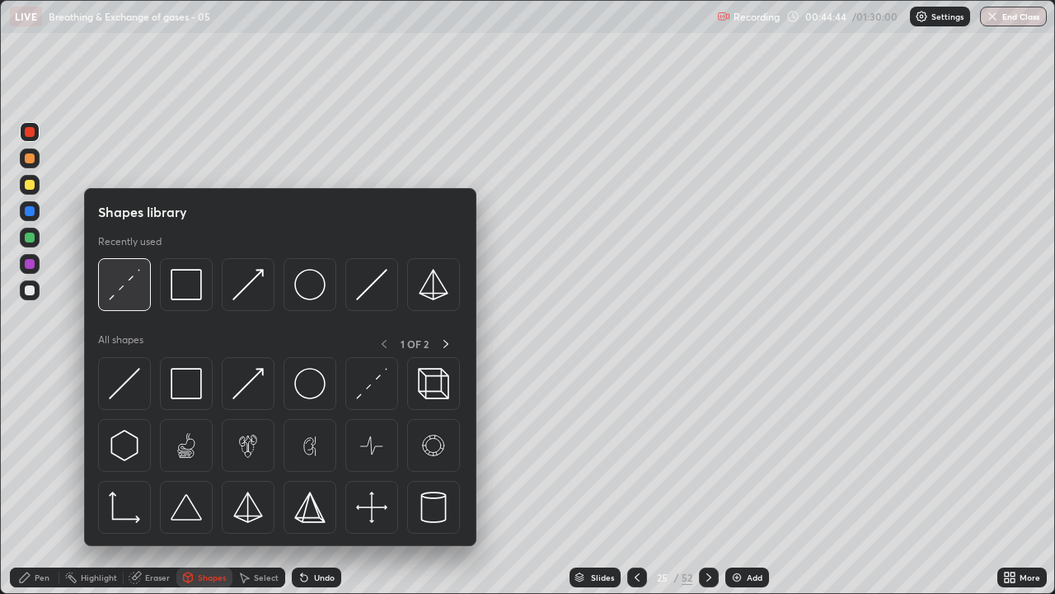
click at [127, 289] on img at bounding box center [124, 284] width 31 height 31
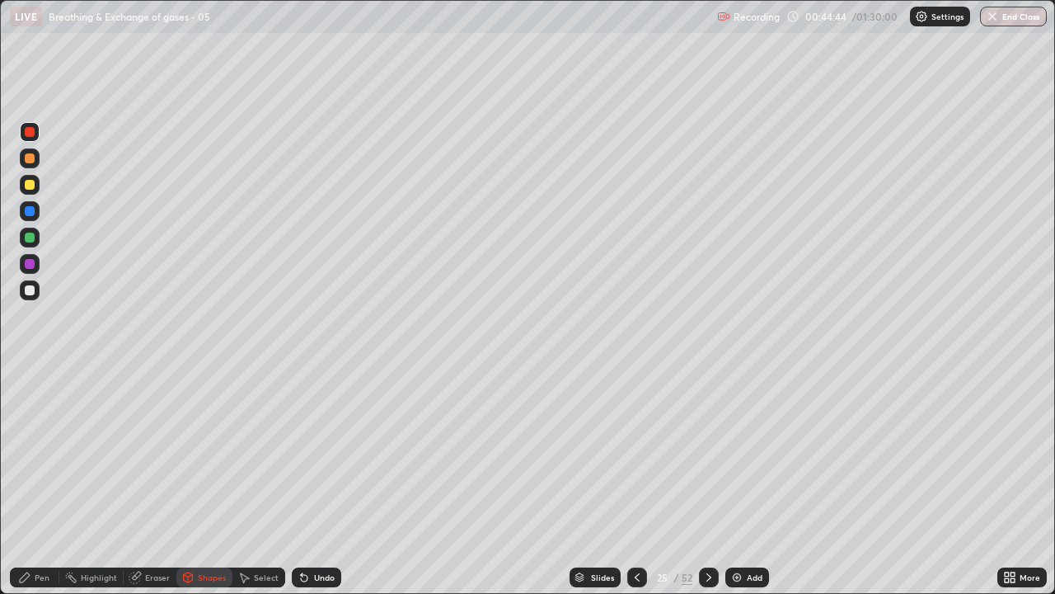
click at [30, 266] on div at bounding box center [30, 264] width 10 height 10
click at [317, 482] on div "Undo" at bounding box center [324, 577] width 21 height 8
click at [42, 482] on div "Pen" at bounding box center [42, 577] width 15 height 8
click at [33, 185] on div at bounding box center [30, 185] width 10 height 10
click at [30, 402] on div at bounding box center [29, 402] width 7 height 7
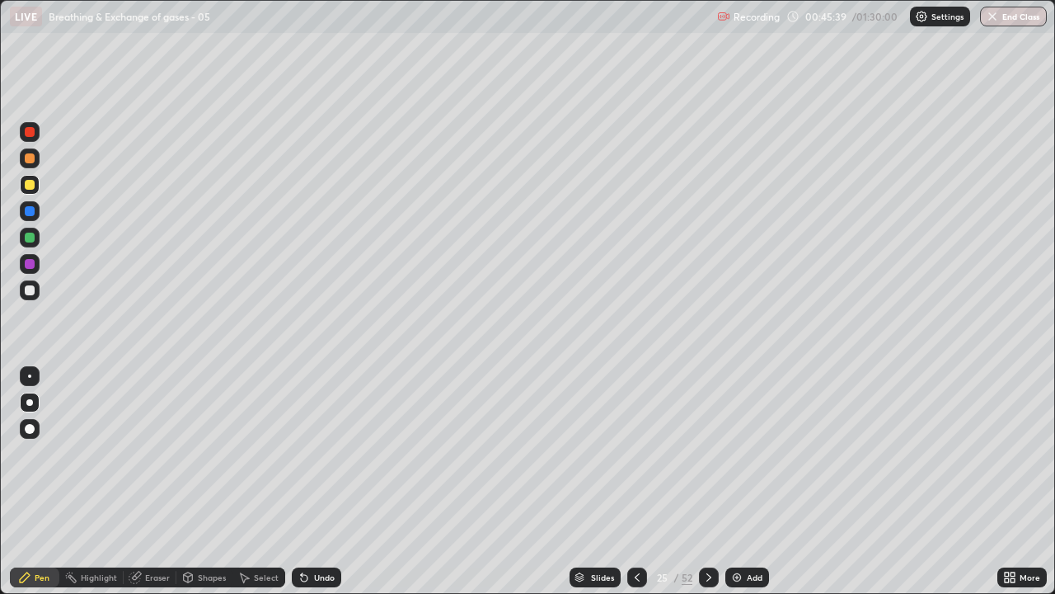
click at [33, 291] on div at bounding box center [30, 290] width 10 height 10
click at [31, 429] on div at bounding box center [30, 429] width 10 height 10
click at [31, 404] on div at bounding box center [29, 402] width 7 height 7
click at [30, 238] on div at bounding box center [30, 238] width 10 height 10
click at [34, 188] on div at bounding box center [30, 185] width 10 height 10
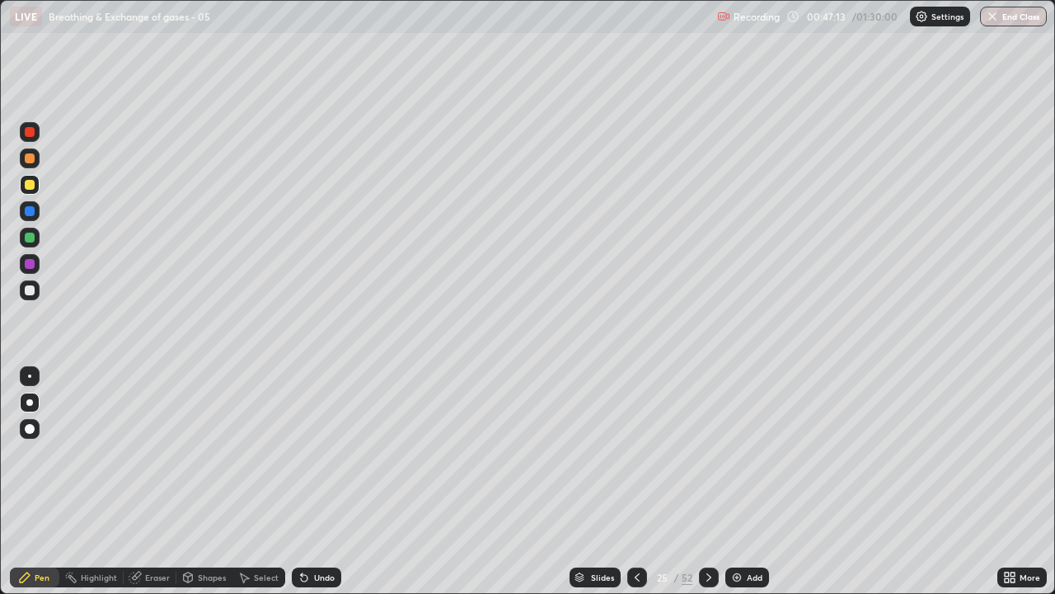
click at [31, 296] on div at bounding box center [30, 290] width 20 height 20
click at [25, 288] on div at bounding box center [30, 290] width 10 height 10
click at [707, 482] on icon at bounding box center [709, 577] width 13 height 13
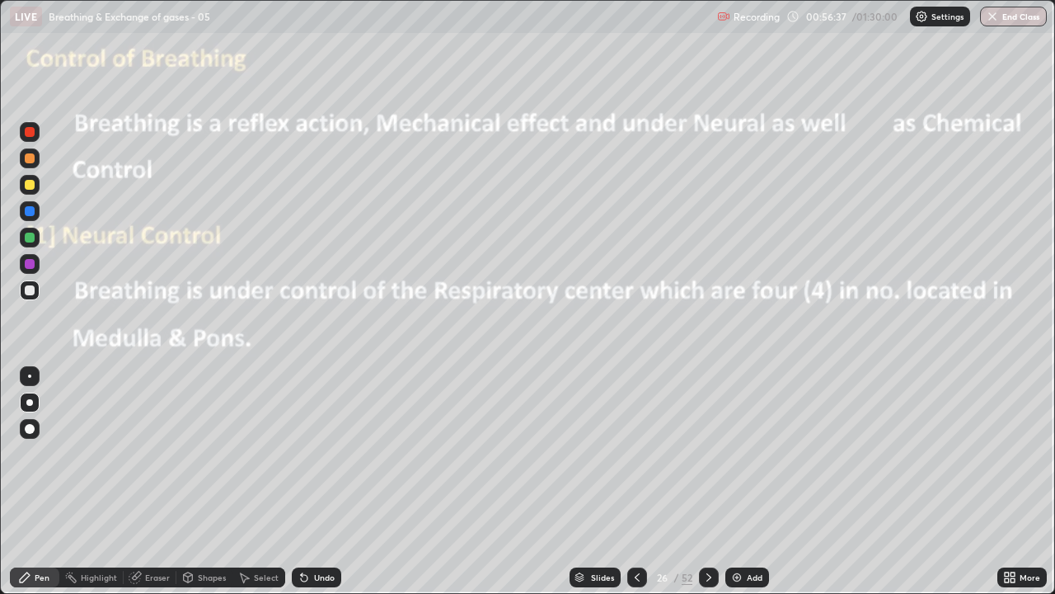
click at [37, 436] on div at bounding box center [30, 429] width 20 height 20
click at [37, 139] on div at bounding box center [30, 132] width 20 height 20
click at [30, 377] on div at bounding box center [29, 375] width 3 height 3
click at [30, 185] on div at bounding box center [30, 185] width 10 height 10
click at [34, 266] on div at bounding box center [30, 264] width 10 height 10
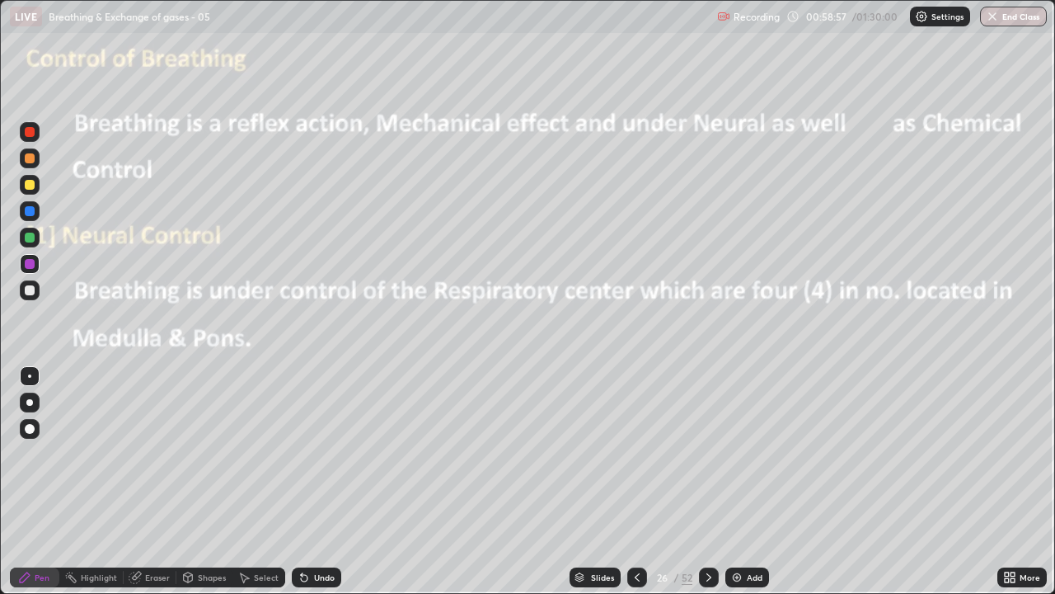
click at [33, 239] on div at bounding box center [30, 238] width 10 height 10
click at [33, 214] on div at bounding box center [30, 211] width 10 height 10
click at [34, 293] on div at bounding box center [30, 290] width 10 height 10
click at [29, 425] on div at bounding box center [30, 429] width 10 height 10
click at [31, 211] on div at bounding box center [30, 211] width 10 height 10
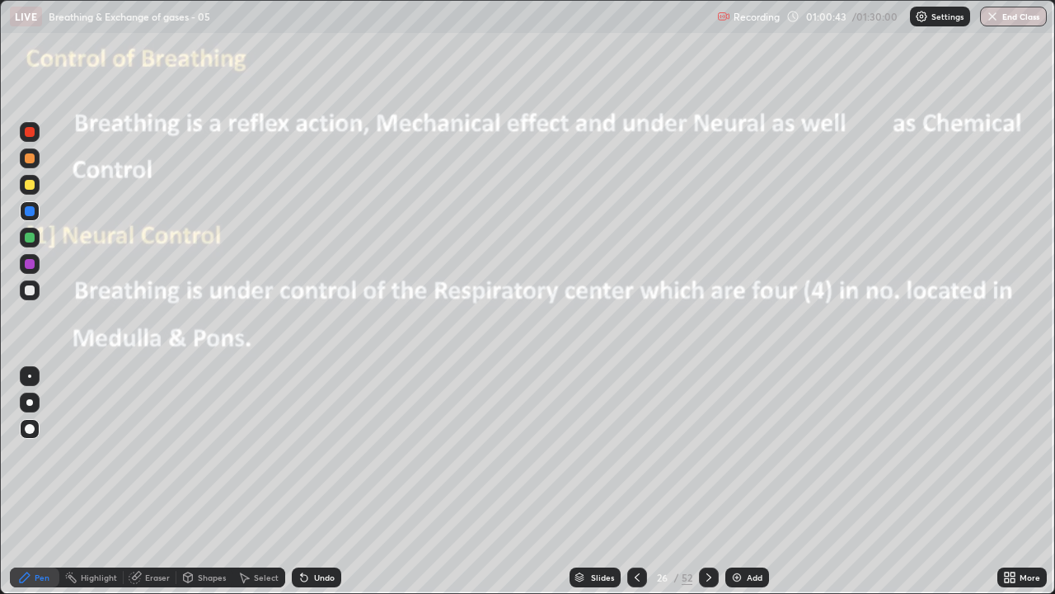
click at [34, 167] on div at bounding box center [30, 158] width 20 height 20
click at [30, 376] on div at bounding box center [29, 375] width 3 height 3
click at [323, 482] on div "Undo" at bounding box center [324, 577] width 21 height 8
click at [29, 426] on div at bounding box center [30, 429] width 10 height 10
click at [29, 136] on div at bounding box center [30, 132] width 10 height 10
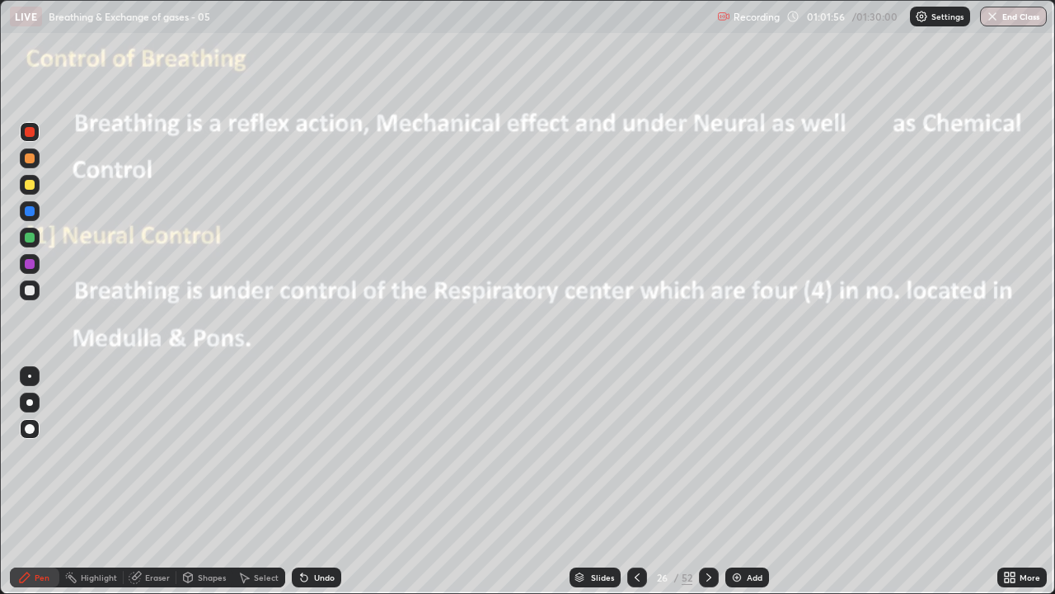
click at [32, 240] on div at bounding box center [30, 238] width 10 height 10
click at [33, 294] on div at bounding box center [30, 290] width 10 height 10
click at [37, 378] on div at bounding box center [30, 376] width 20 height 20
click at [731, 482] on img at bounding box center [737, 577] width 13 height 13
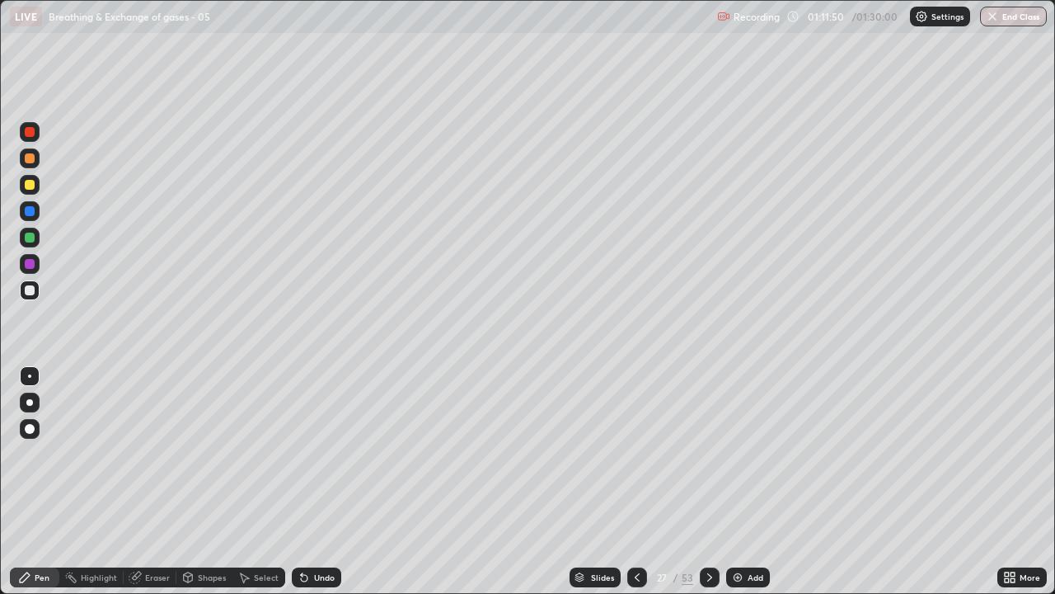
click at [34, 134] on div at bounding box center [30, 132] width 10 height 10
click at [31, 265] on div at bounding box center [30, 264] width 10 height 10
click at [30, 194] on div at bounding box center [30, 185] width 20 height 20
click at [32, 400] on div at bounding box center [30, 402] width 20 height 20
click at [30, 376] on div at bounding box center [29, 375] width 3 height 3
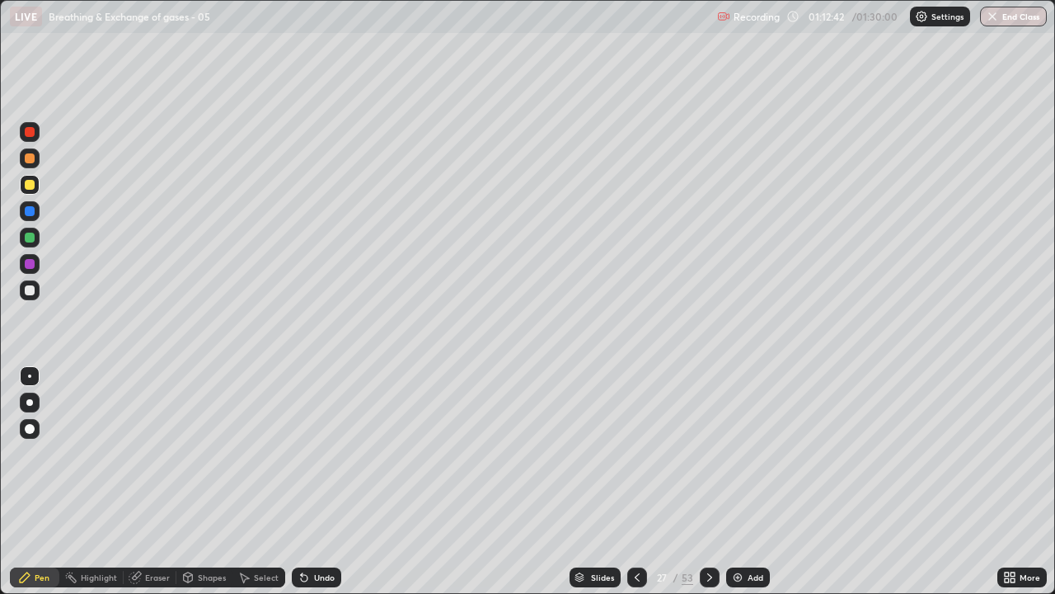
click at [30, 290] on div at bounding box center [30, 290] width 10 height 10
click at [30, 238] on div at bounding box center [30, 238] width 10 height 10
click at [31, 236] on div at bounding box center [30, 238] width 10 height 10
click at [31, 290] on div at bounding box center [30, 290] width 10 height 10
click at [29, 425] on div at bounding box center [30, 429] width 10 height 10
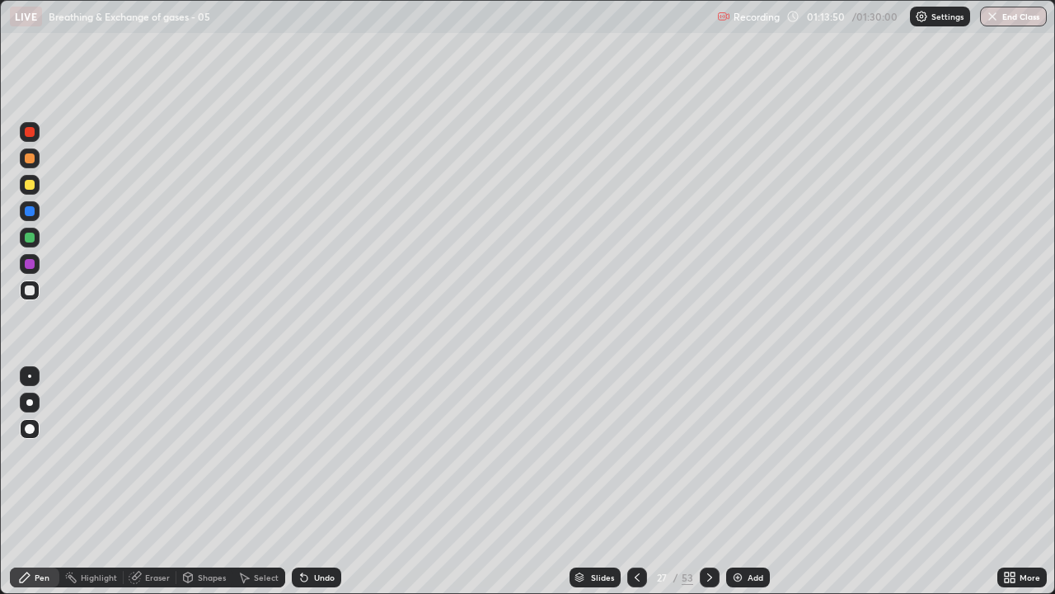
click at [30, 376] on div at bounding box center [29, 375] width 3 height 3
click at [33, 238] on div at bounding box center [30, 238] width 10 height 10
click at [30, 376] on div at bounding box center [29, 375] width 3 height 3
click at [35, 373] on div at bounding box center [30, 376] width 20 height 20
click at [36, 263] on div at bounding box center [30, 264] width 20 height 20
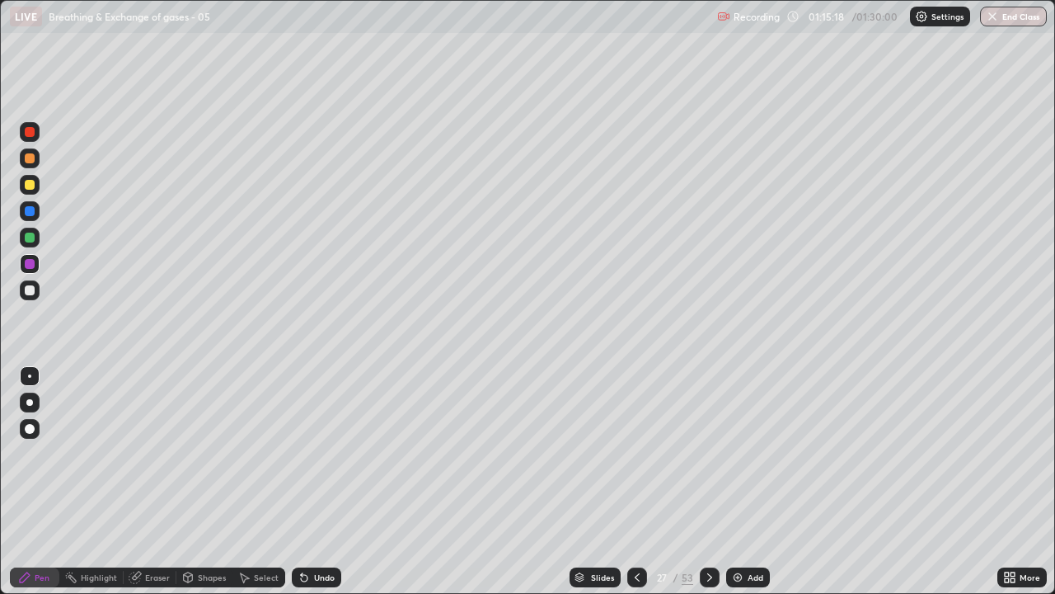
click at [30, 402] on div at bounding box center [29, 402] width 7 height 7
click at [35, 243] on div at bounding box center [30, 238] width 20 height 20
click at [30, 375] on div at bounding box center [29, 375] width 3 height 3
click at [31, 296] on div at bounding box center [30, 290] width 20 height 20
click at [33, 428] on div at bounding box center [30, 429] width 10 height 10
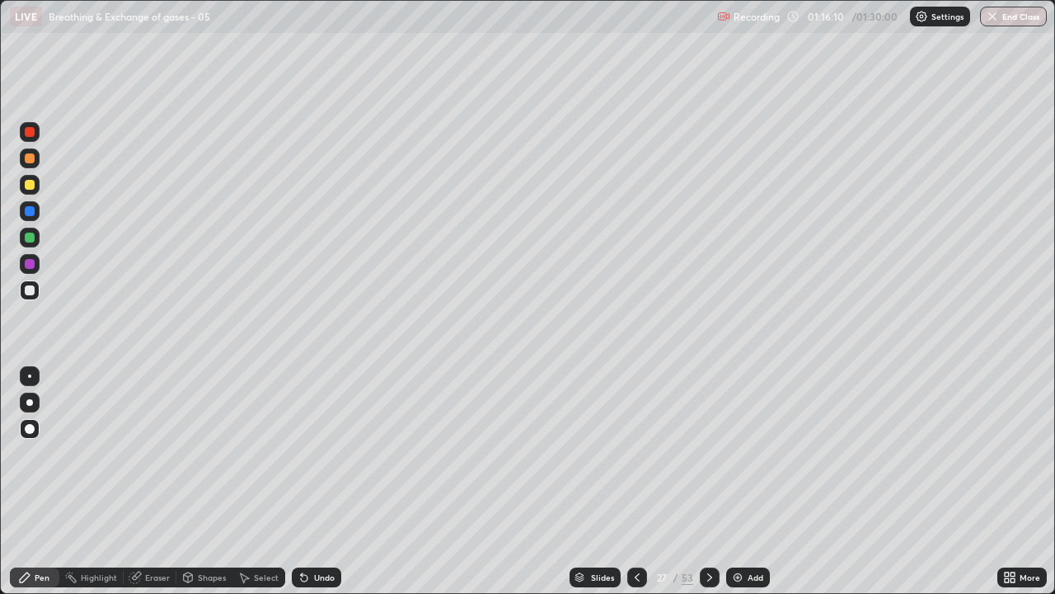
click at [31, 402] on div at bounding box center [29, 402] width 7 height 7
click at [32, 162] on div at bounding box center [30, 158] width 20 height 20
click at [31, 239] on div at bounding box center [30, 238] width 10 height 10
click at [30, 376] on div at bounding box center [29, 375] width 3 height 3
click at [37, 188] on div at bounding box center [30, 185] width 20 height 20
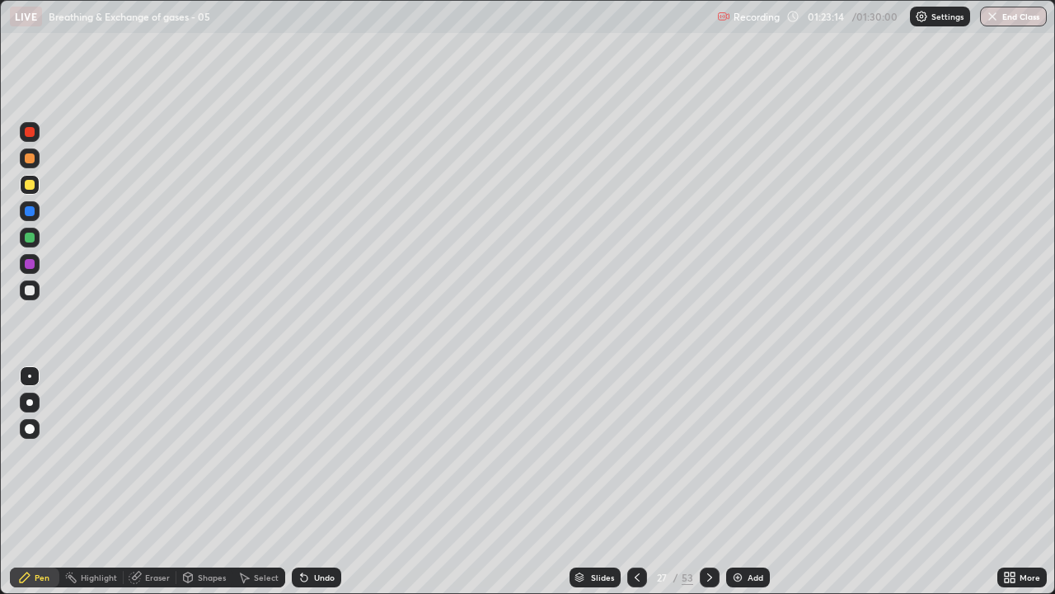
click at [149, 482] on div "Eraser" at bounding box center [157, 577] width 25 height 8
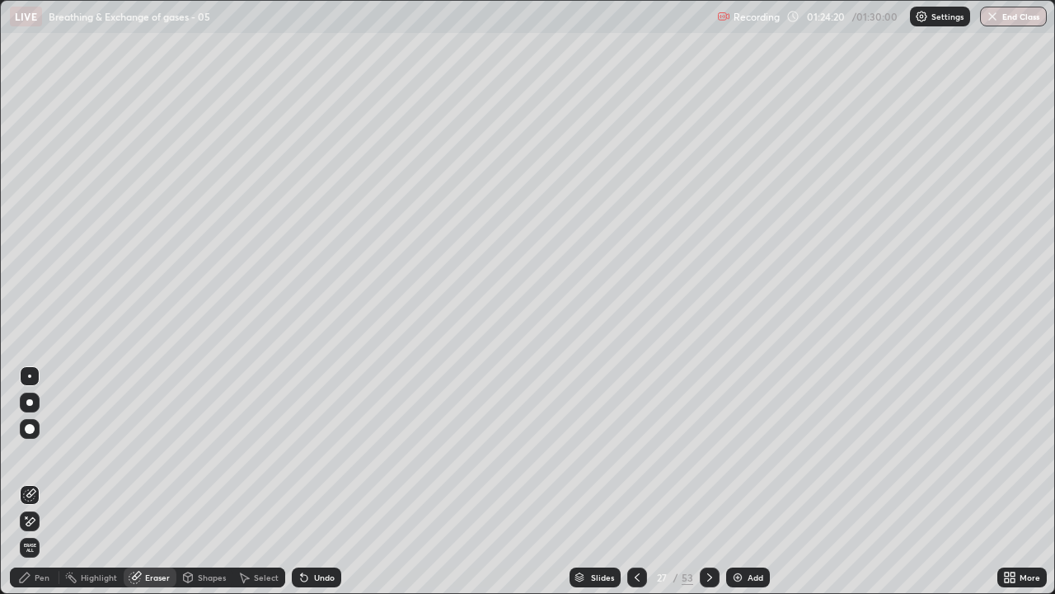
click at [633, 482] on icon at bounding box center [637, 577] width 13 height 13
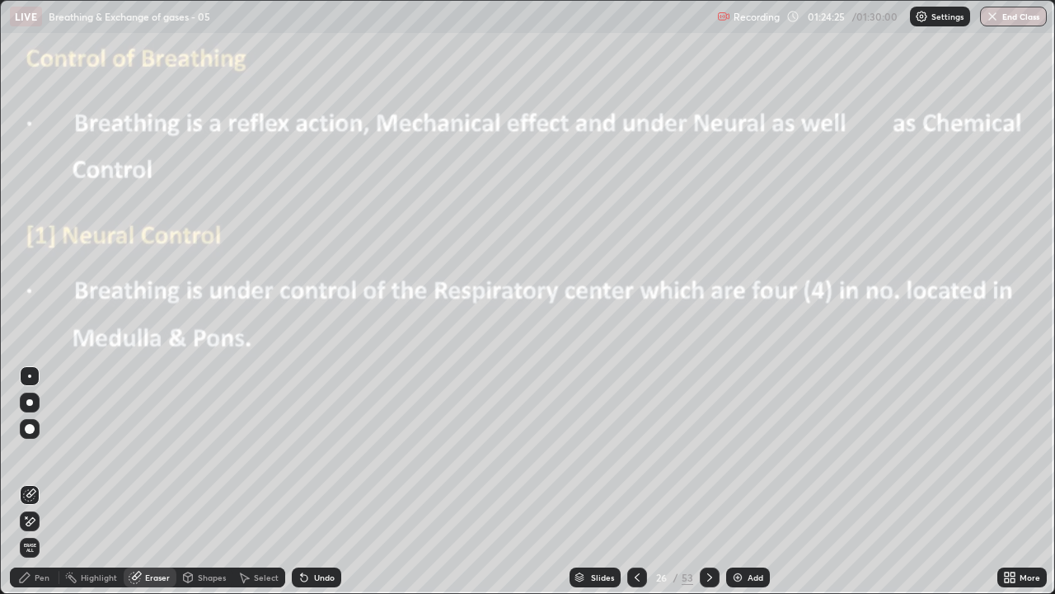
click at [709, 482] on icon at bounding box center [709, 577] width 5 height 8
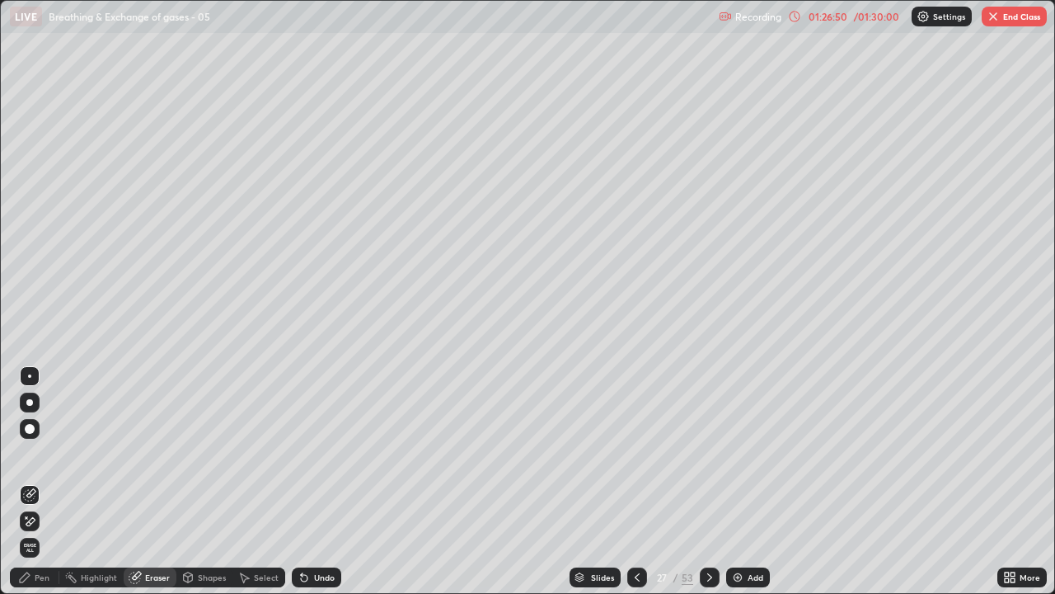
click at [1013, 482] on icon at bounding box center [1013, 574] width 4 height 4
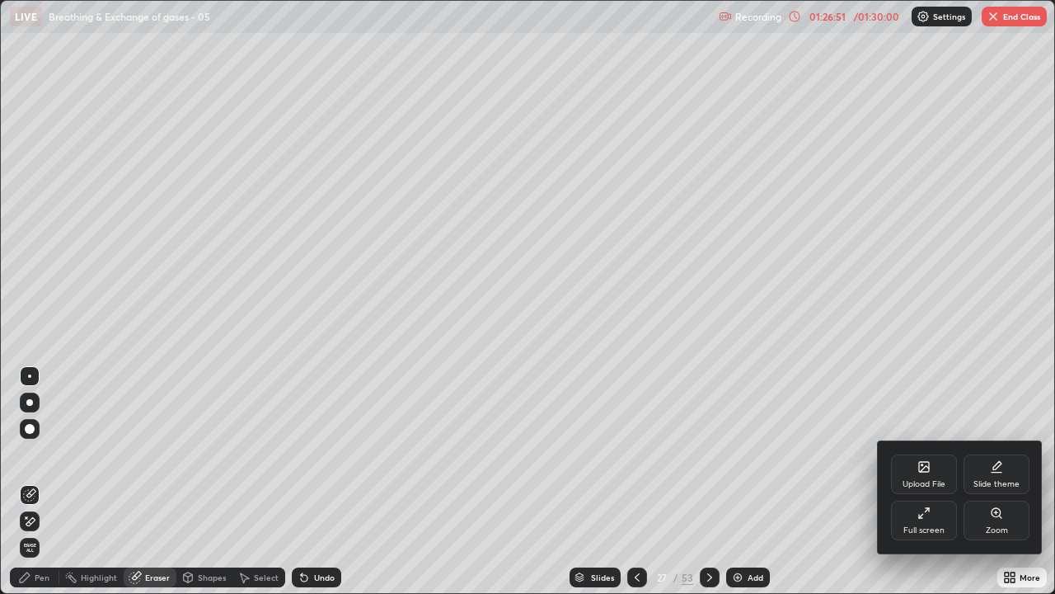
click at [937, 482] on div "Full screen" at bounding box center [924, 520] width 66 height 40
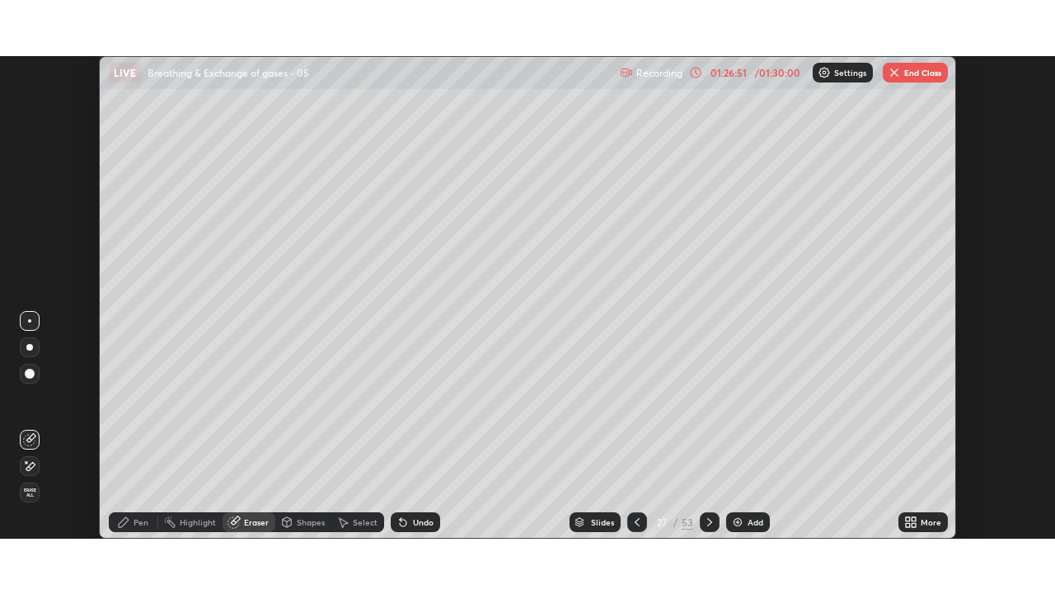
scroll to position [81971, 81398]
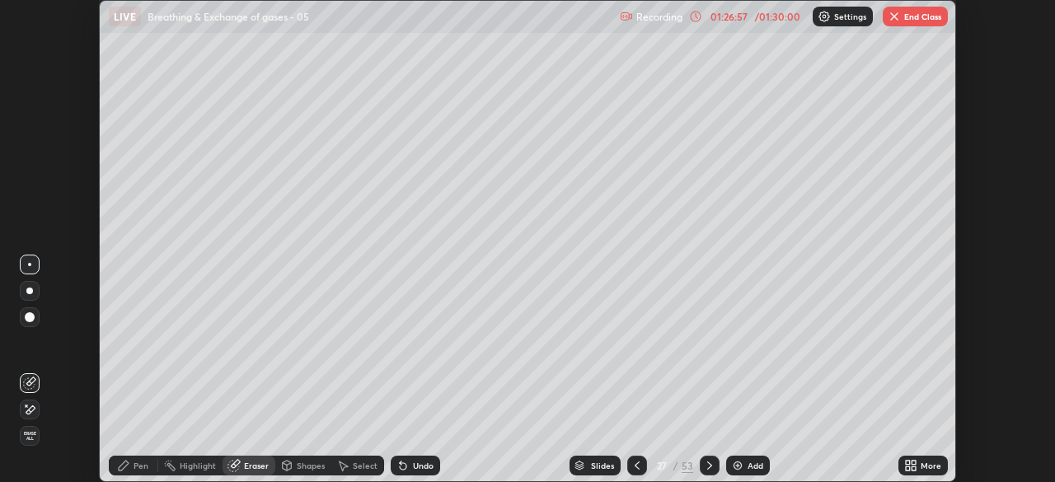
click at [914, 469] on icon at bounding box center [914, 469] width 4 height 4
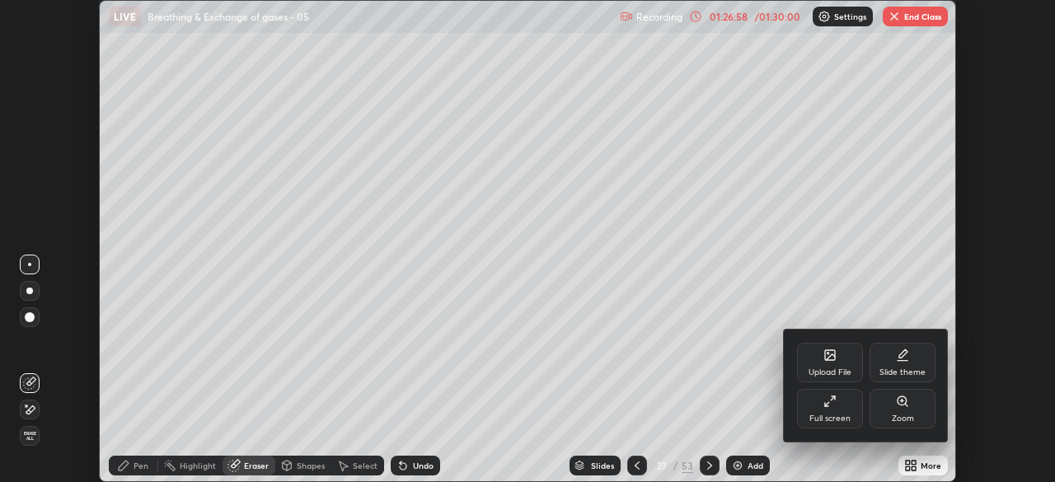
click at [848, 411] on div "Full screen" at bounding box center [830, 409] width 66 height 40
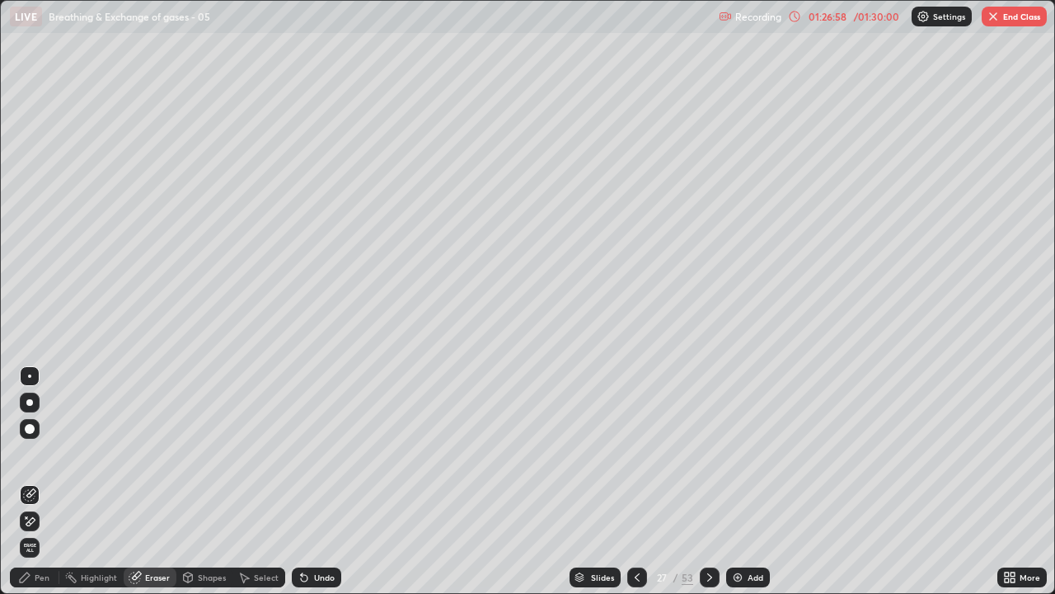
scroll to position [594, 1055]
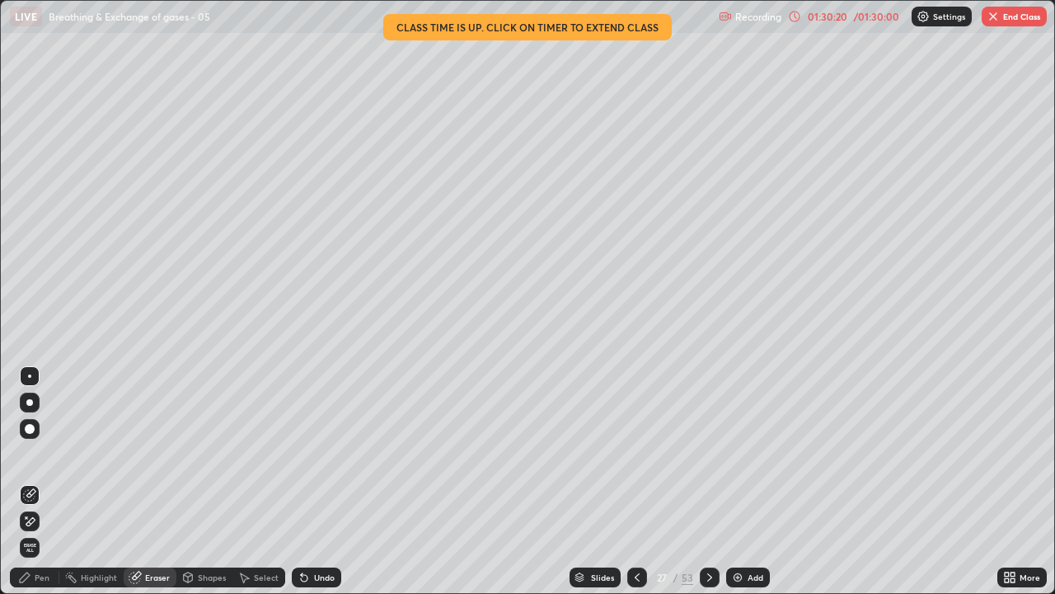
click at [1017, 16] on button "End Class" at bounding box center [1014, 17] width 65 height 20
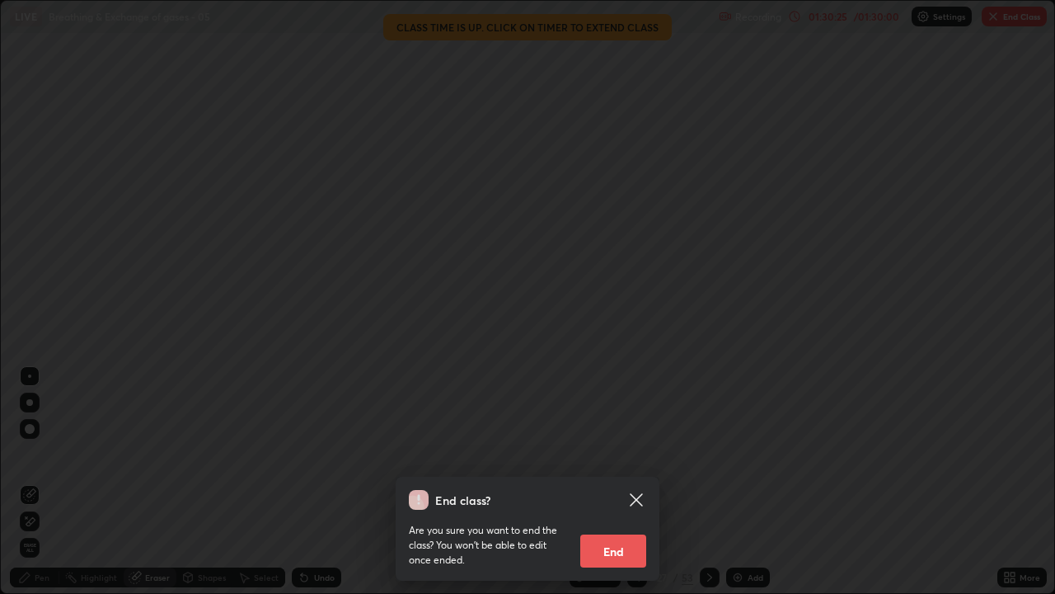
click at [620, 482] on button "End" at bounding box center [613, 550] width 66 height 33
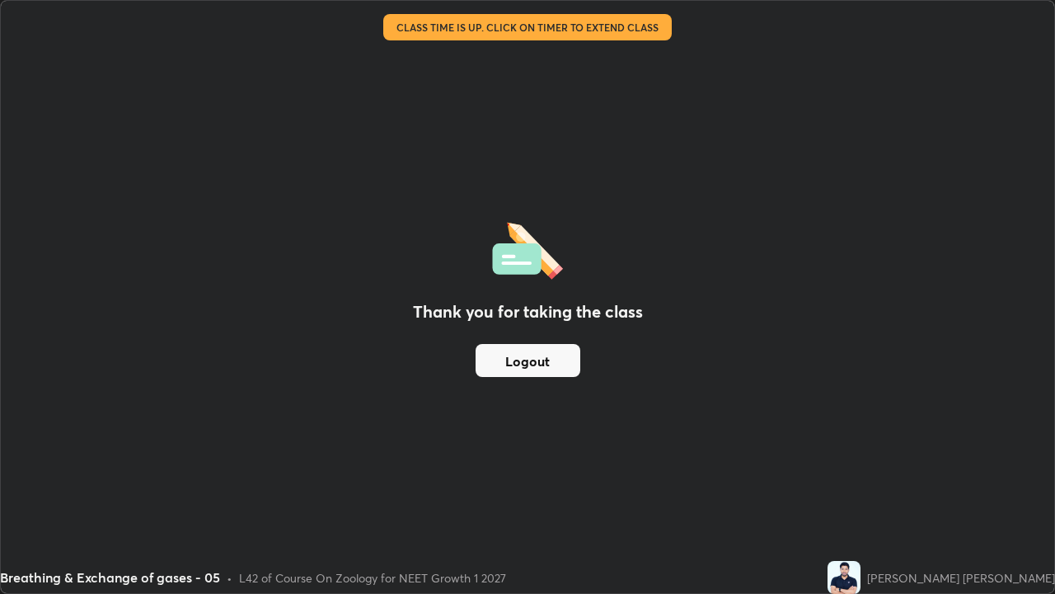
click at [550, 355] on button "Logout" at bounding box center [528, 360] width 105 height 33
